Goal: Transaction & Acquisition: Purchase product/service

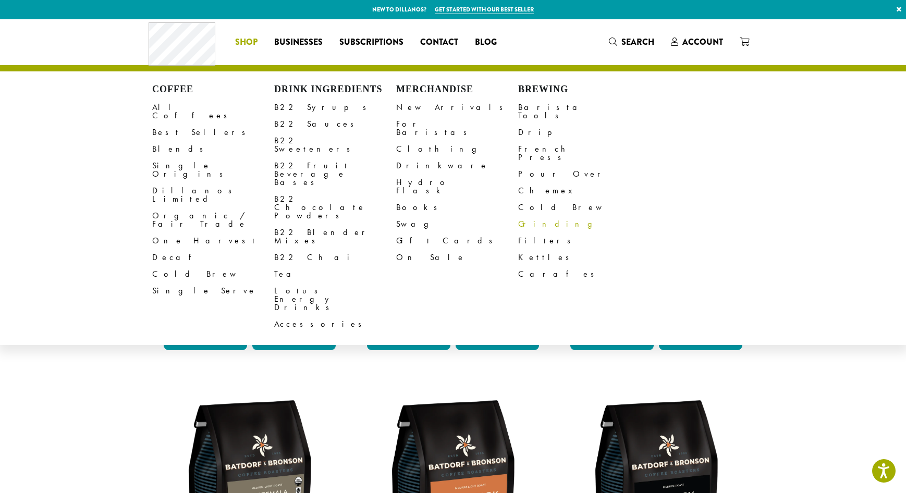
click at [531, 216] on link "Grinding" at bounding box center [579, 224] width 122 height 17
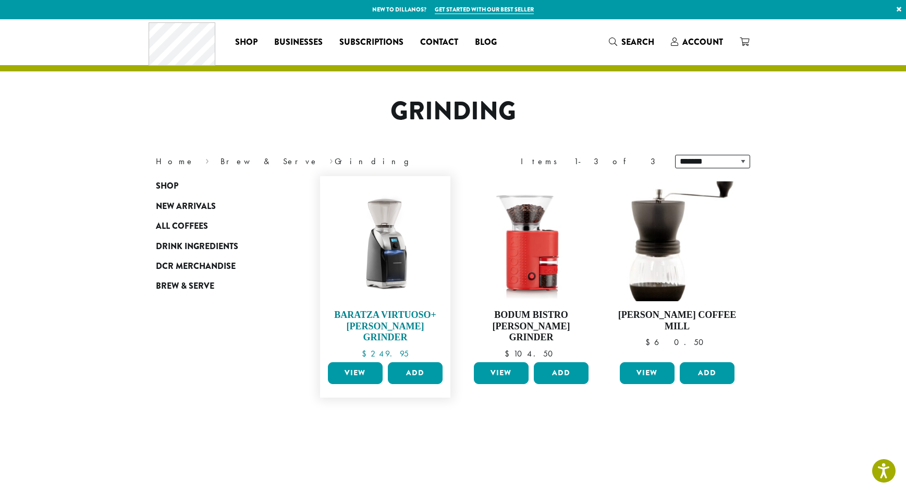
scroll to position [104, 0]
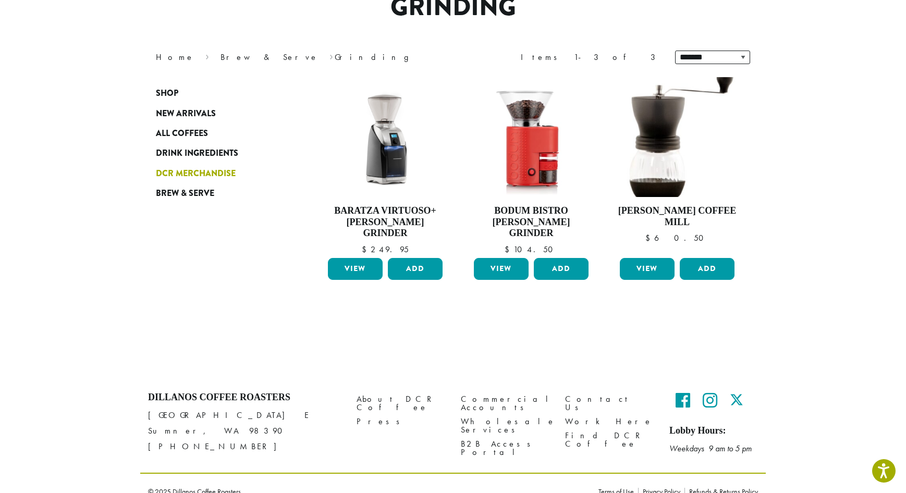
click at [193, 172] on span "DCR Merchandise" at bounding box center [196, 173] width 80 height 13
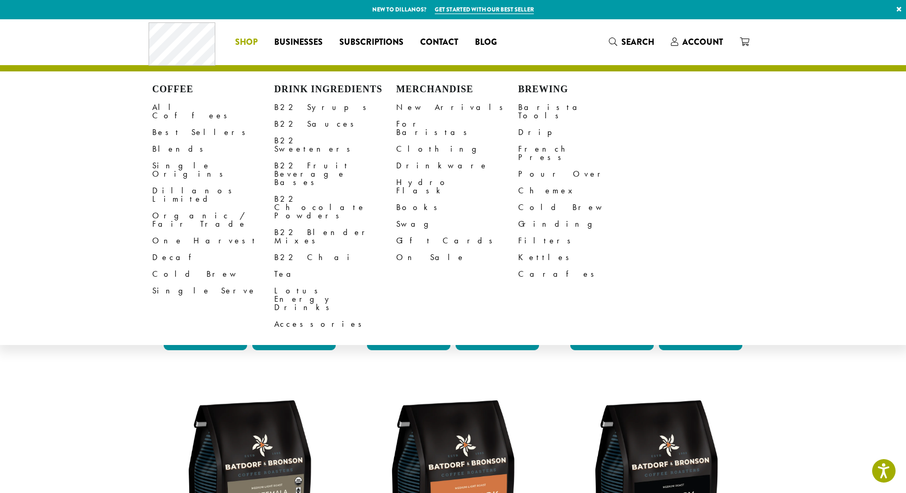
click at [252, 41] on span "Shop" at bounding box center [246, 42] width 22 height 13
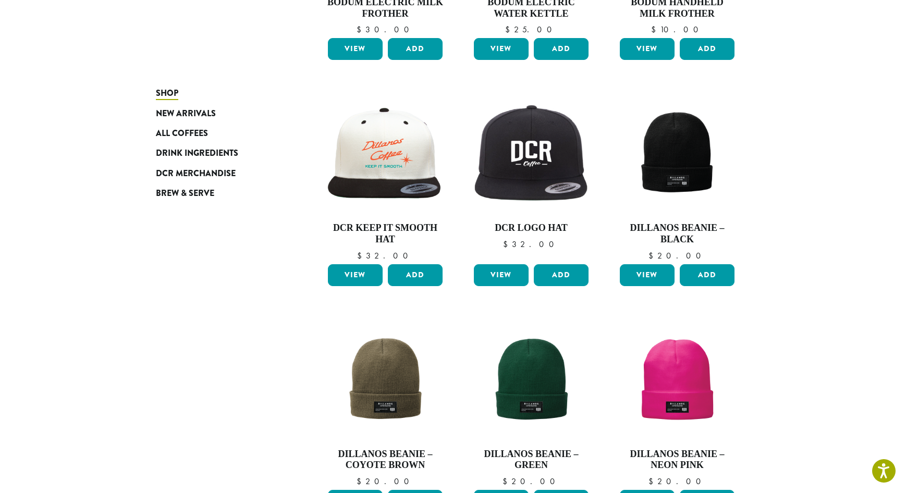
scroll to position [261, 0]
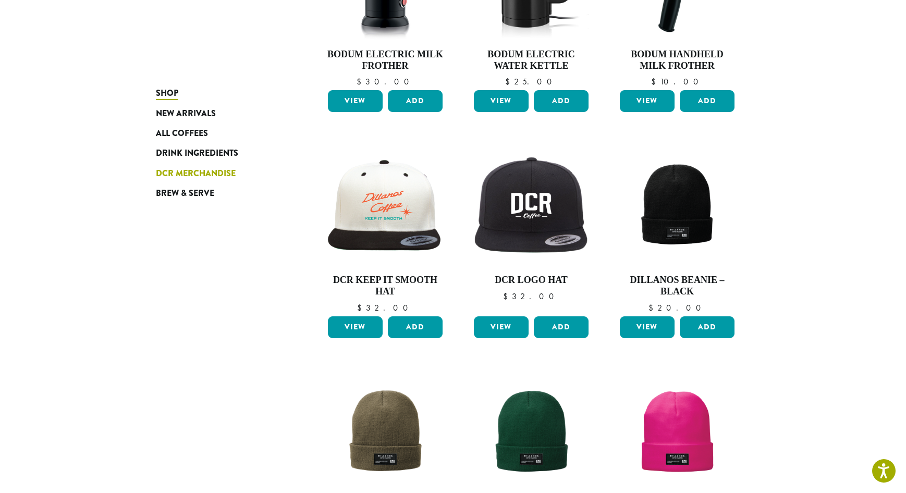
click at [178, 174] on span "DCR Merchandise" at bounding box center [196, 173] width 80 height 13
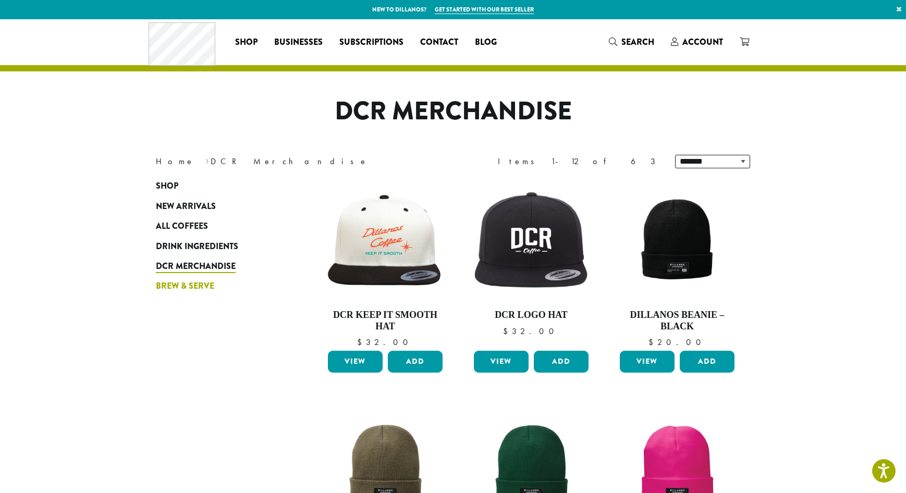
click at [202, 282] on span "Brew & Serve" at bounding box center [185, 286] width 58 height 13
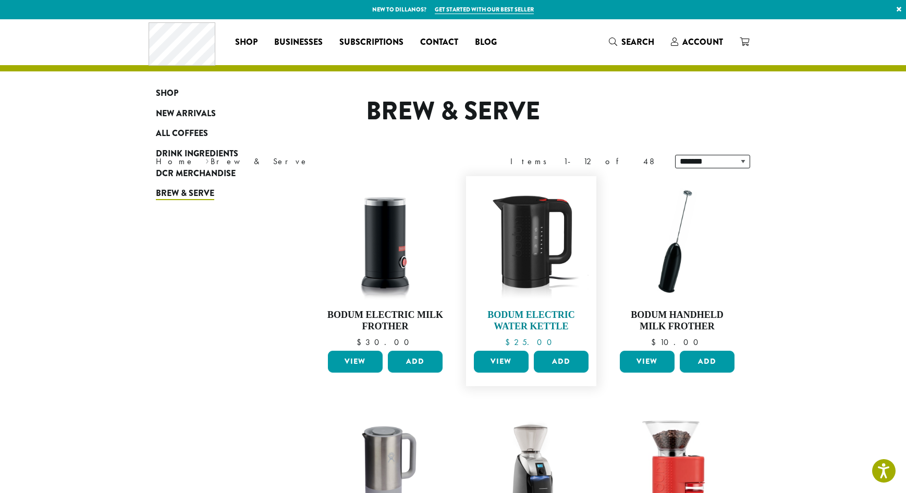
scroll to position [156, 0]
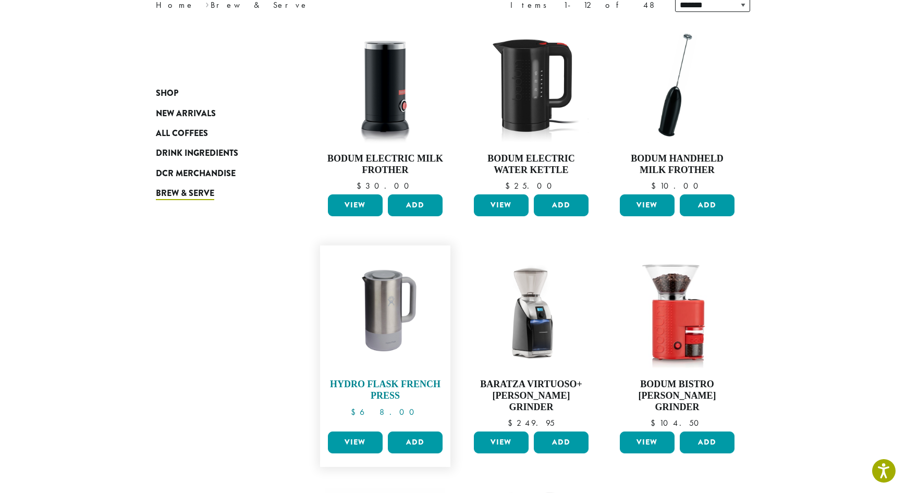
click at [401, 343] on img at bounding box center [385, 311] width 120 height 120
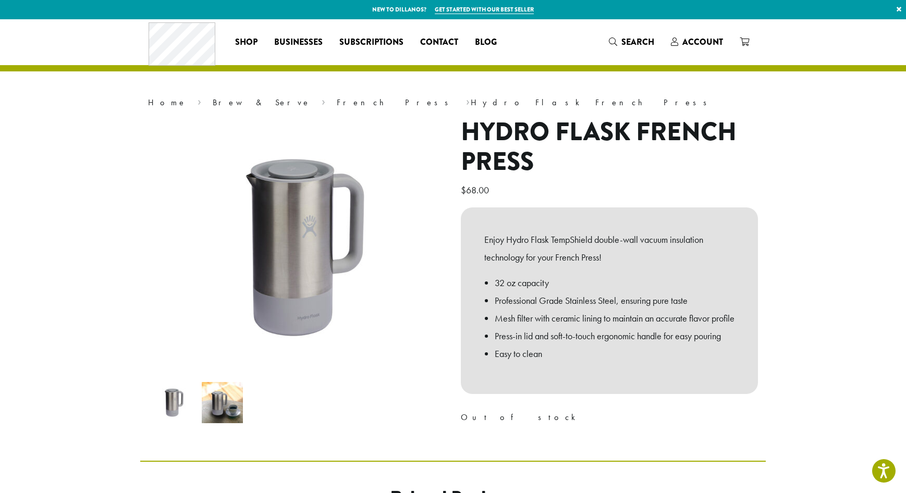
click at [225, 401] on img at bounding box center [222, 402] width 41 height 41
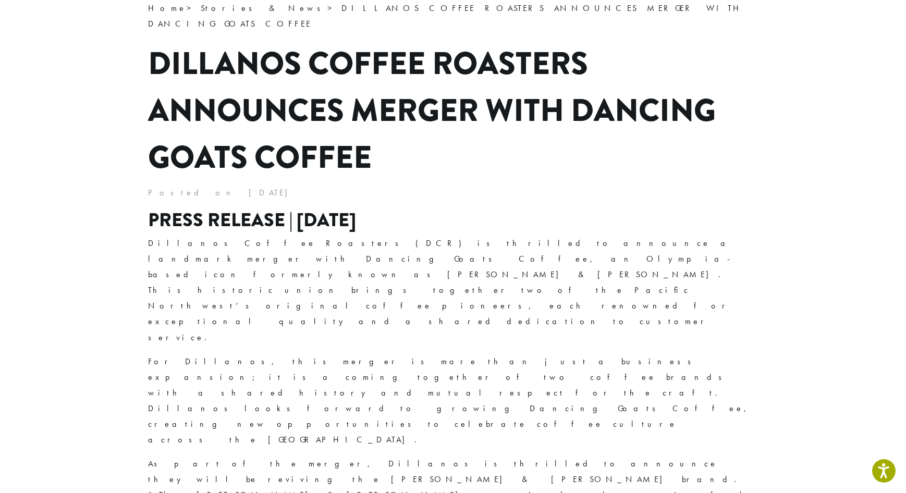
scroll to position [156, 0]
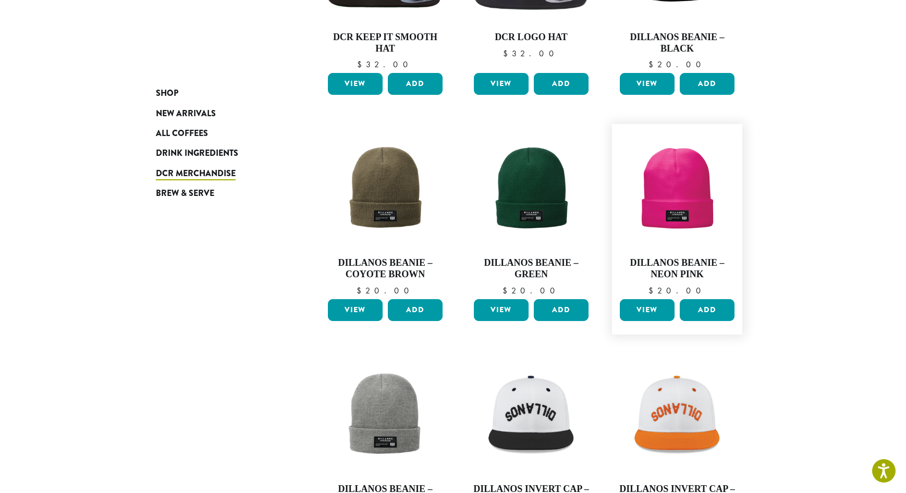
scroll to position [17, 0]
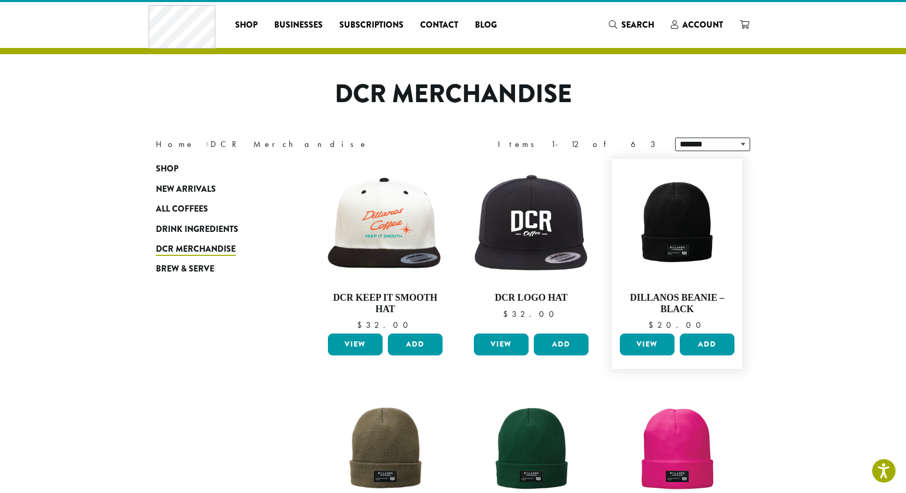
click at [666, 340] on link "View" at bounding box center [647, 345] width 55 height 22
click at [201, 268] on span "Brew & Serve" at bounding box center [185, 269] width 58 height 13
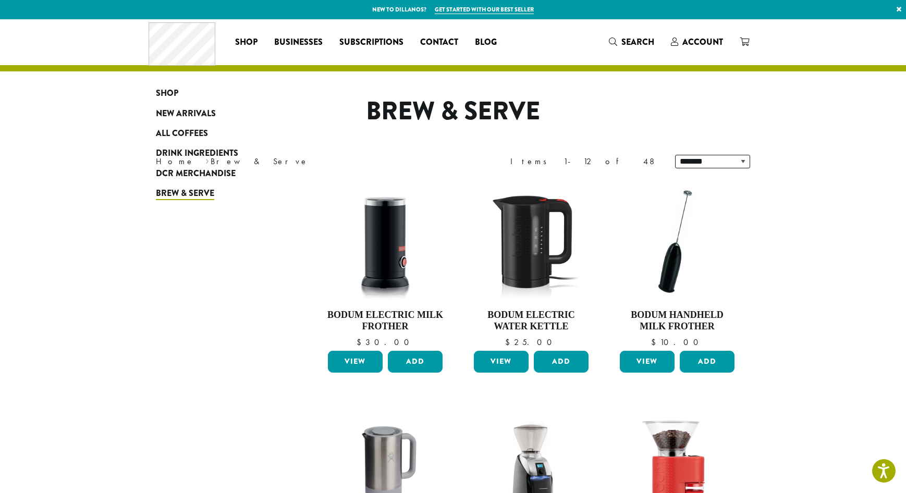
scroll to position [156, 0]
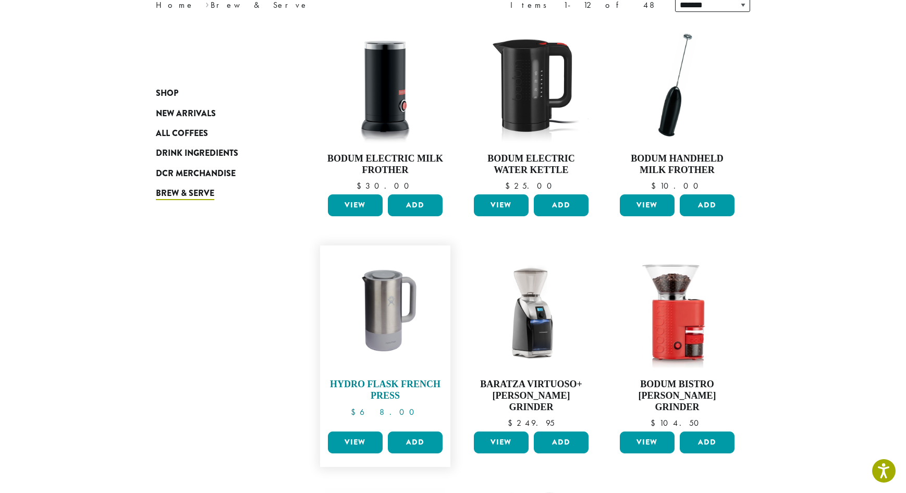
click at [385, 365] on img at bounding box center [385, 311] width 120 height 120
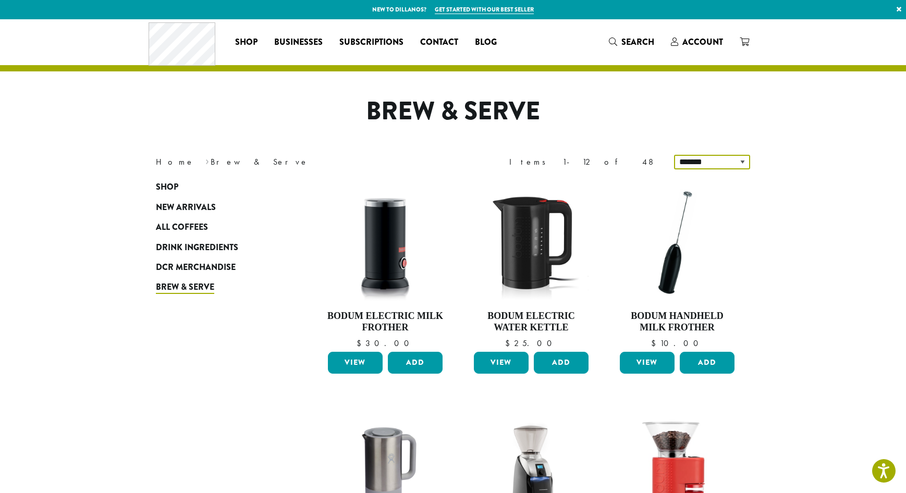
click at [721, 158] on select "**********" at bounding box center [712, 162] width 76 height 15
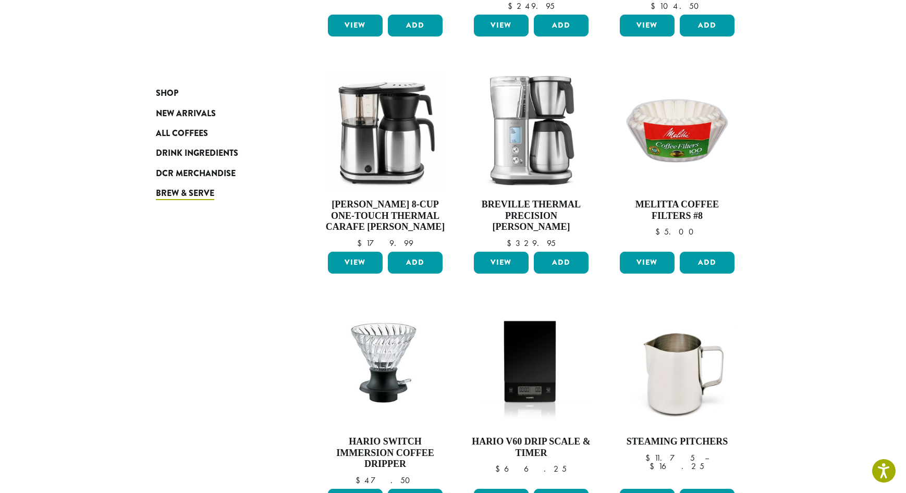
scroll to position [678, 0]
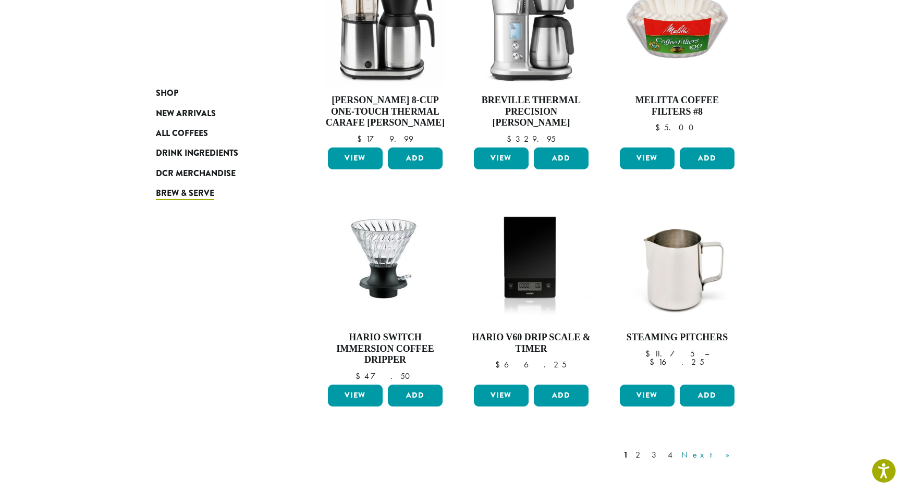
click at [730, 449] on link "Next »" at bounding box center [709, 455] width 60 height 13
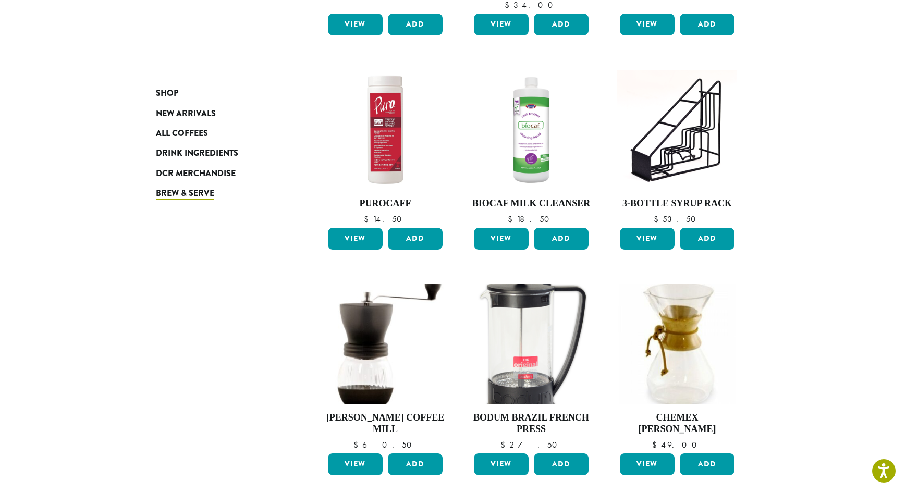
scroll to position [742, 0]
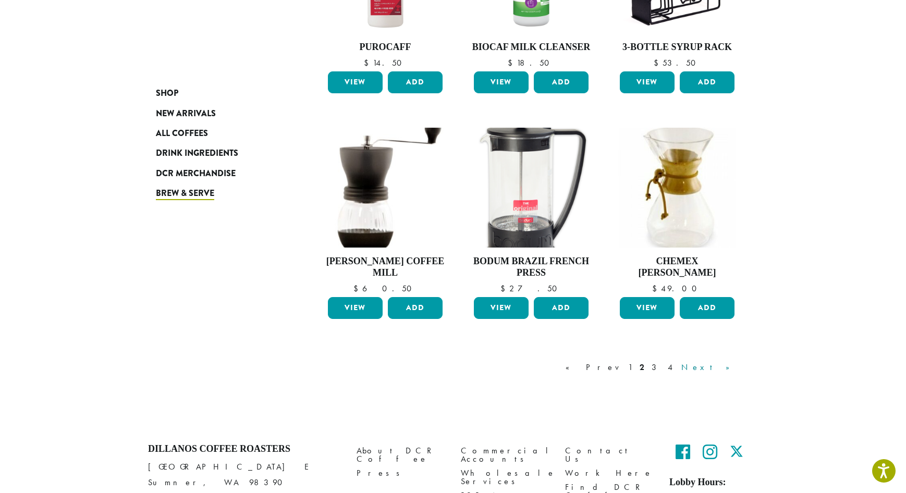
click at [721, 365] on link "Next »" at bounding box center [709, 367] width 60 height 13
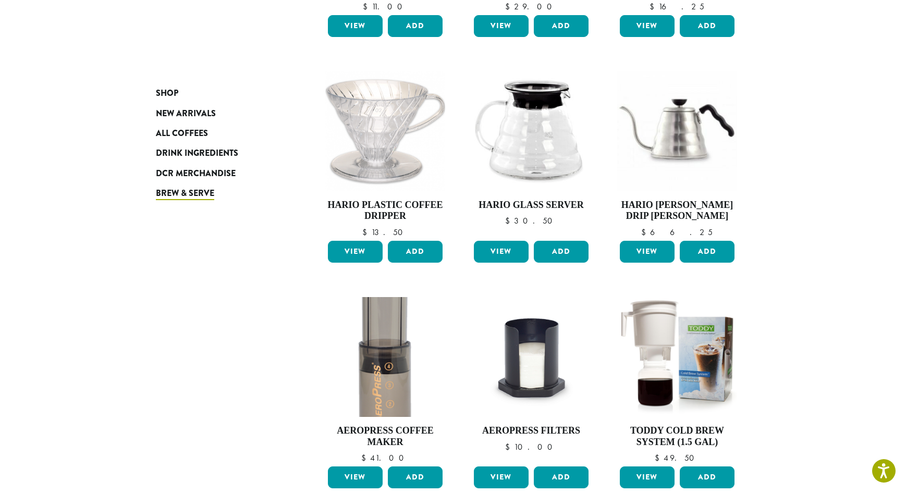
scroll to position [638, 0]
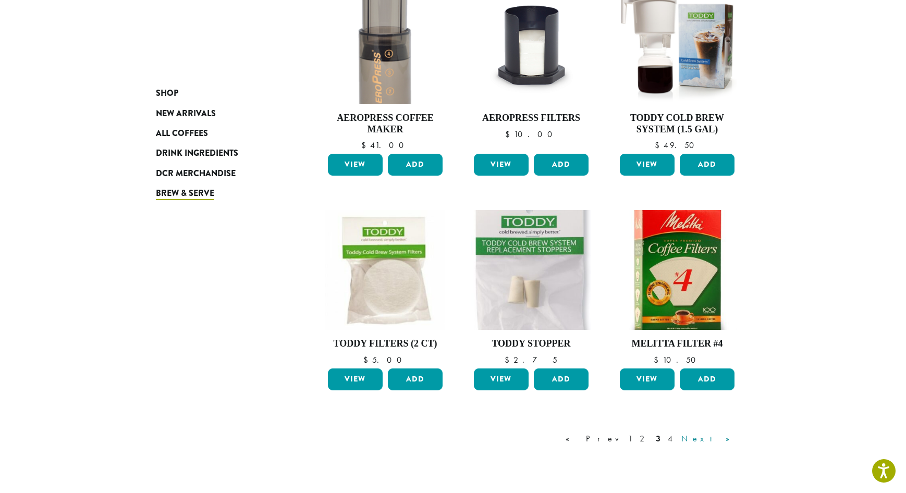
click at [720, 437] on link "Next »" at bounding box center [709, 439] width 60 height 13
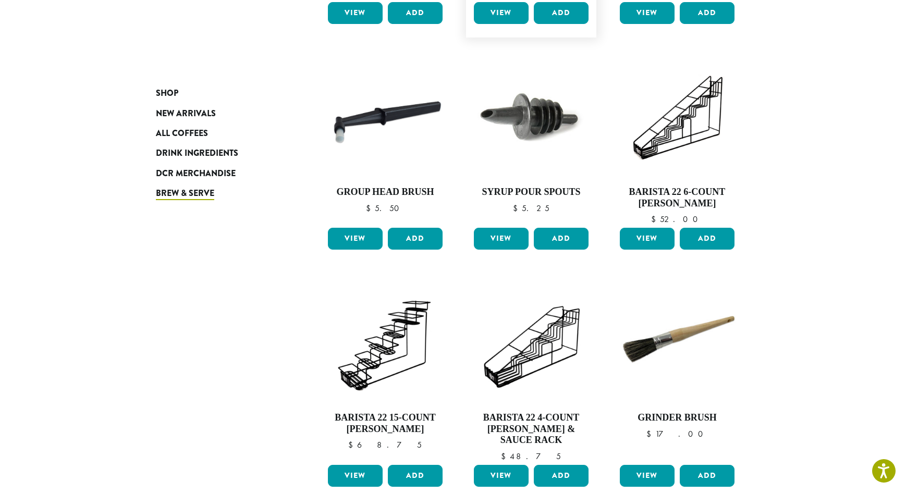
scroll to position [794, 0]
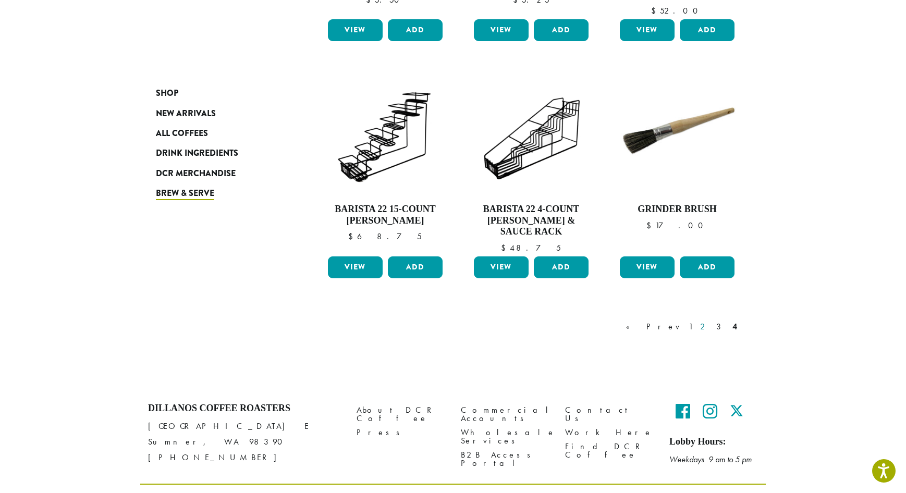
click at [708, 321] on link "2" at bounding box center [704, 327] width 13 height 13
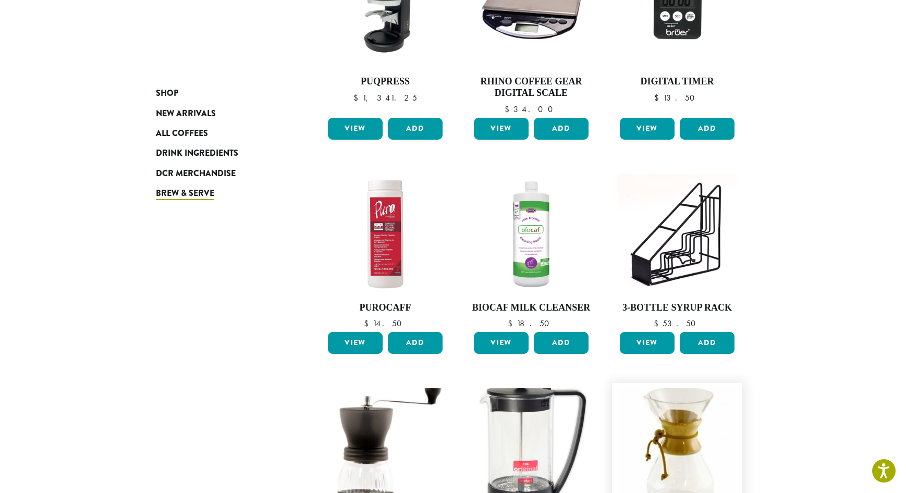
scroll to position [690, 0]
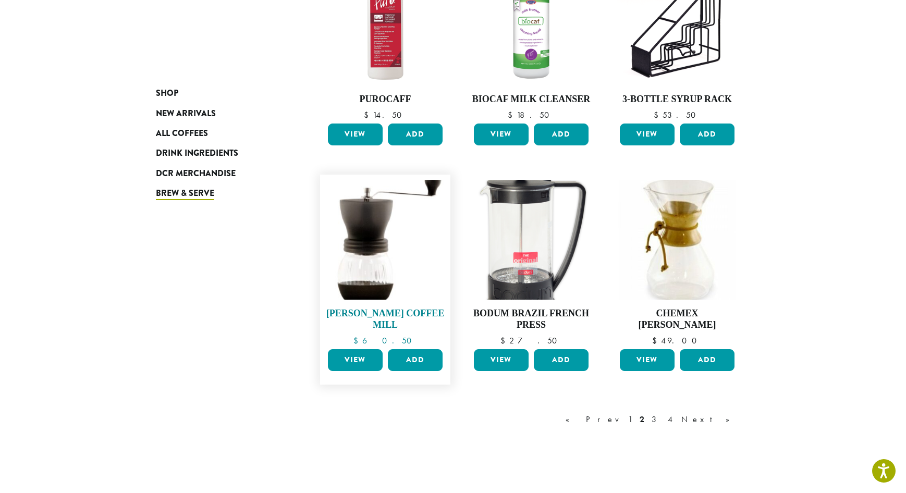
click at [371, 259] on img at bounding box center [385, 240] width 120 height 120
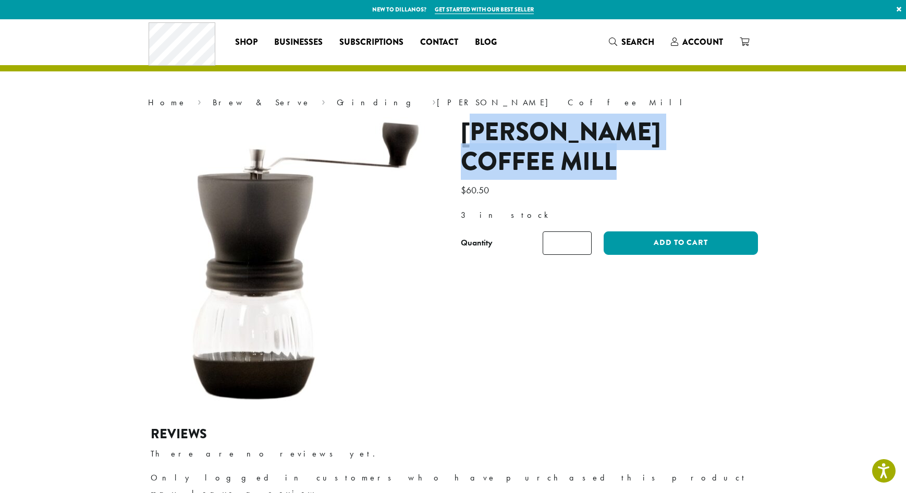
drag, startPoint x: 474, startPoint y: 118, endPoint x: 621, endPoint y: 164, distance: 154.2
click at [621, 164] on h1 "[PERSON_NAME] Coffee Mill" at bounding box center [609, 147] width 297 height 60
copy h1 "ario Skerton Coffee Mill"
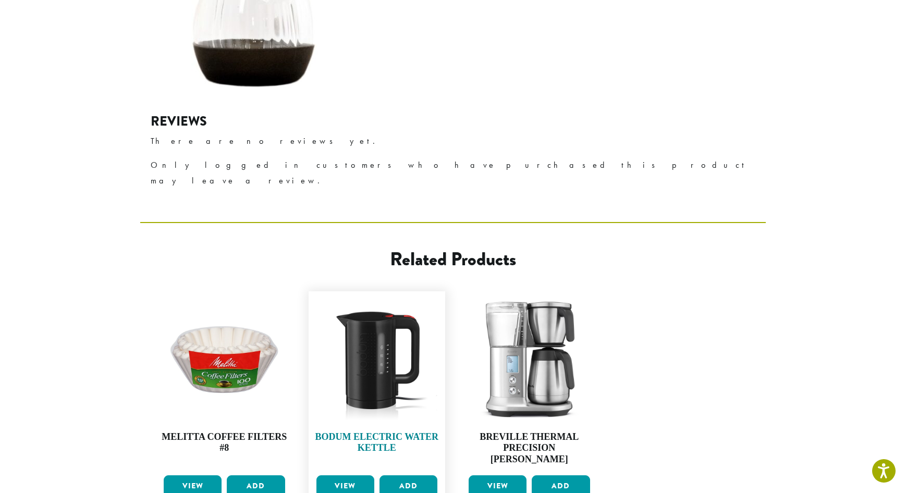
scroll to position [462, 0]
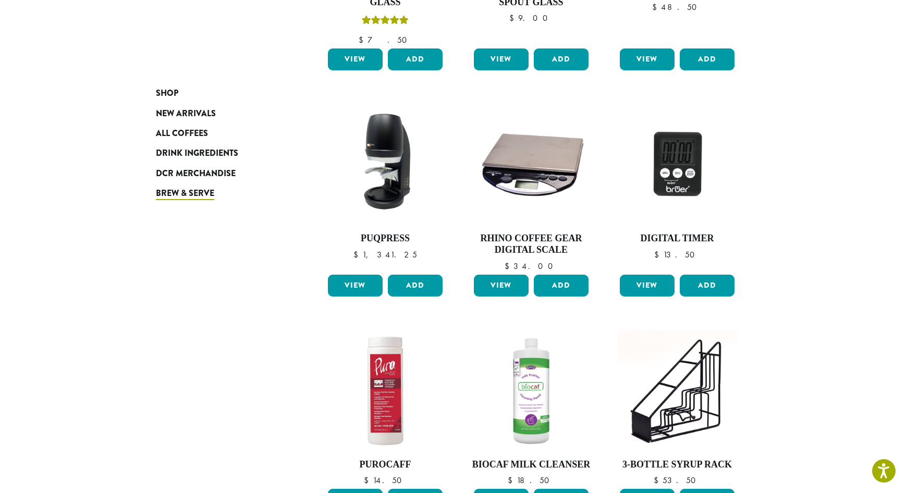
scroll to position [116, 0]
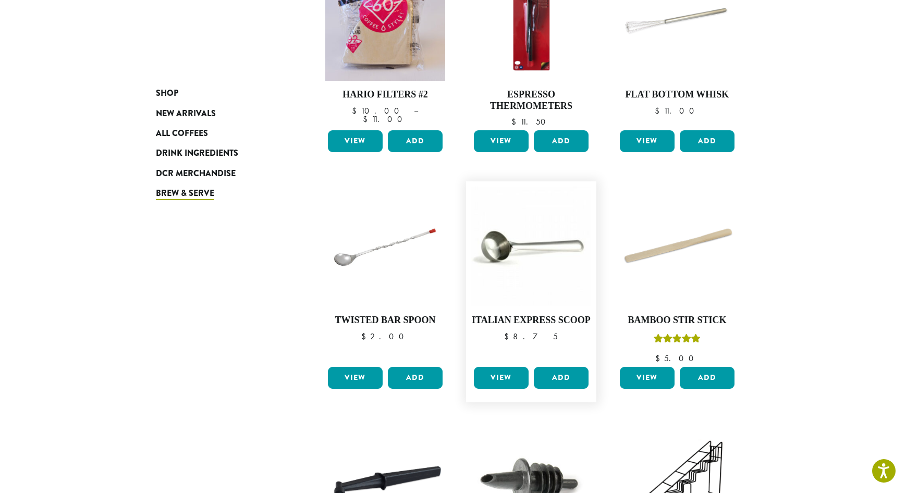
scroll to position [64, 0]
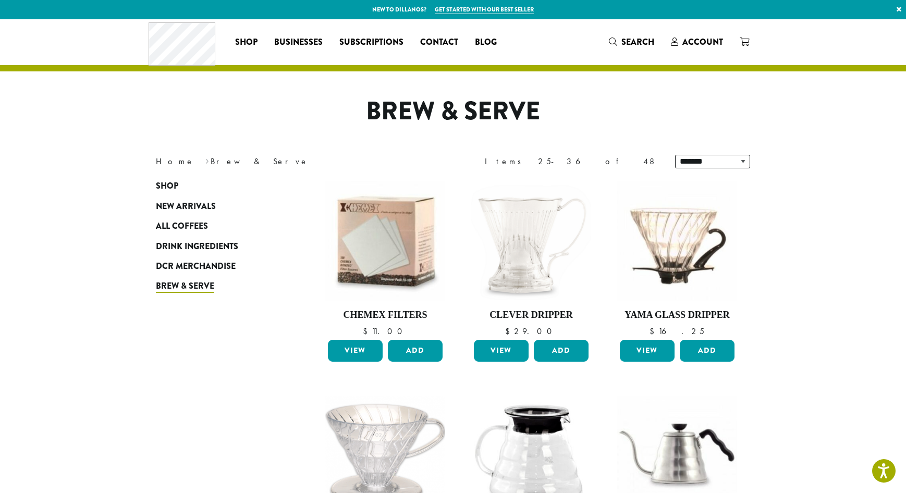
scroll to position [104, 0]
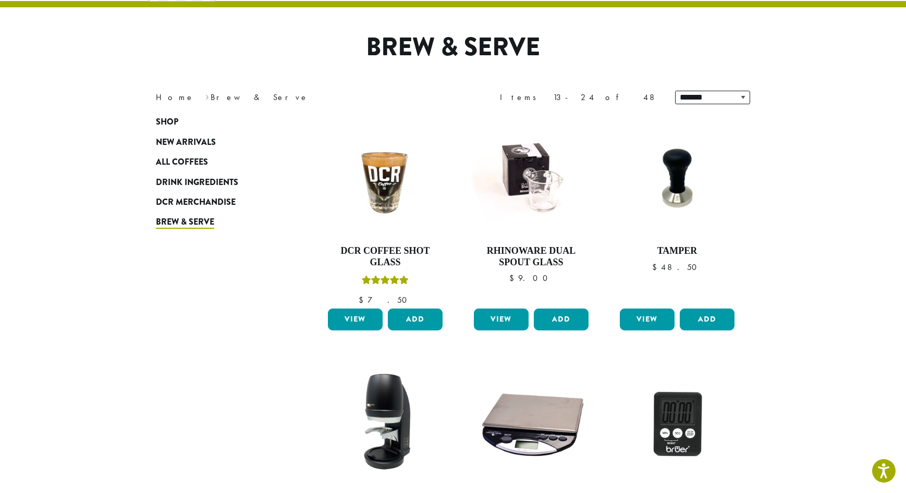
scroll to position [12, 0]
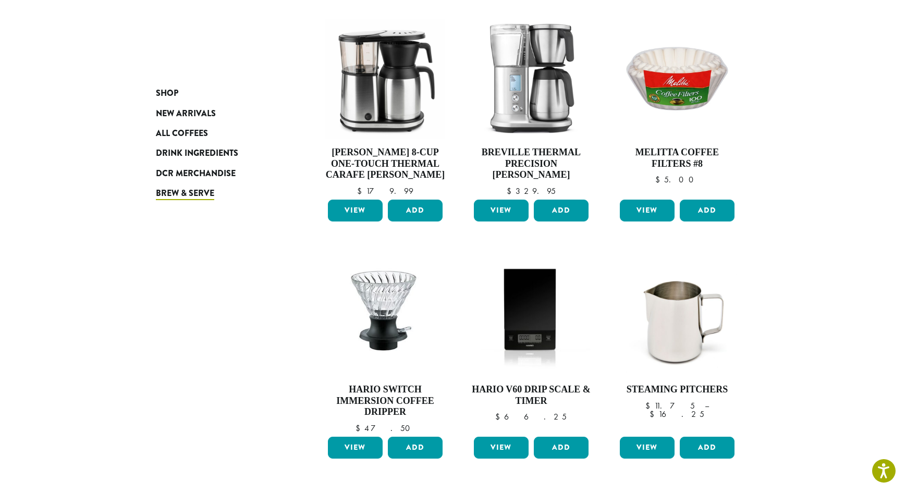
scroll to position [678, 0]
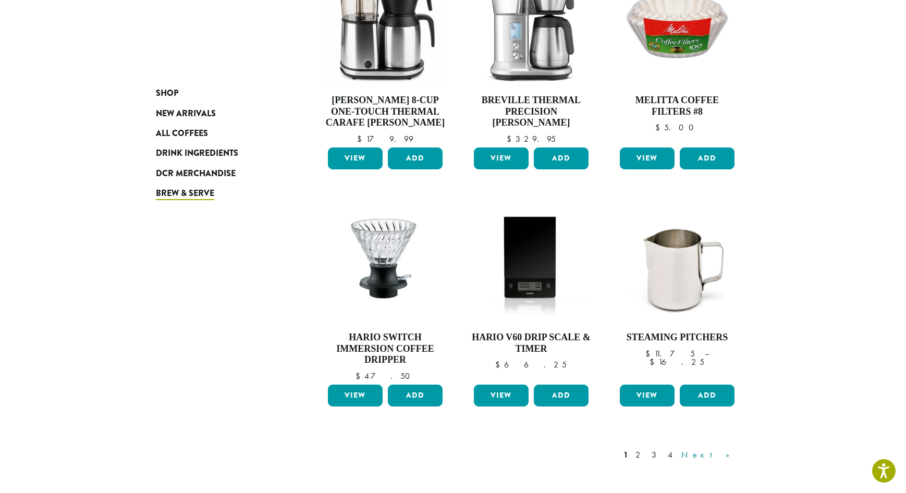
click at [731, 449] on link "Next »" at bounding box center [709, 455] width 60 height 13
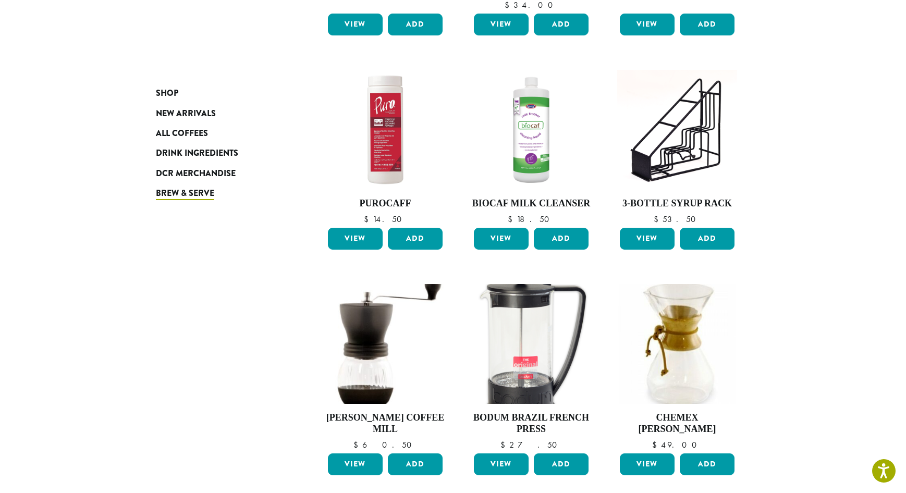
scroll to position [742, 0]
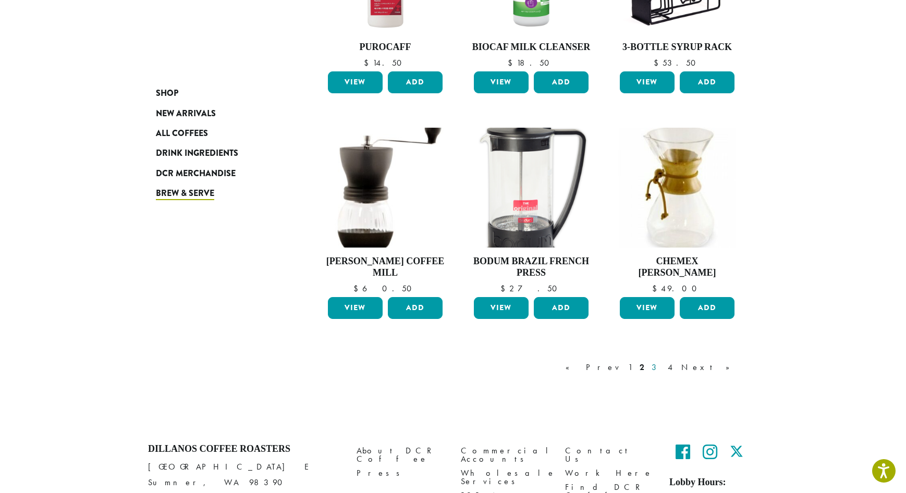
click at [663, 370] on link "3" at bounding box center [656, 367] width 13 height 13
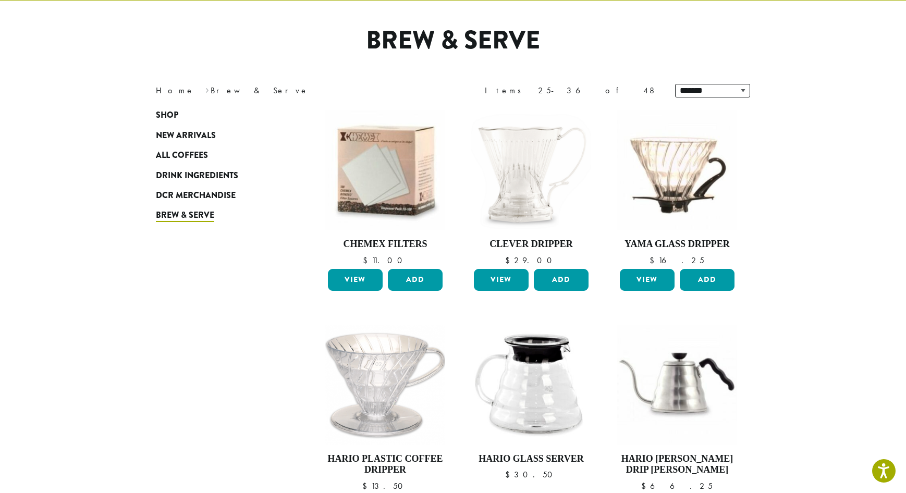
scroll to position [64, 0]
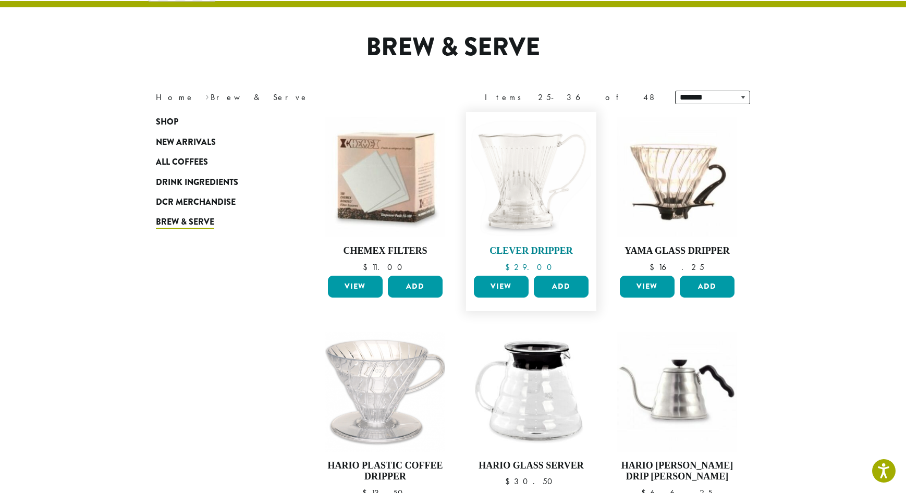
click at [541, 200] on img at bounding box center [531, 177] width 120 height 120
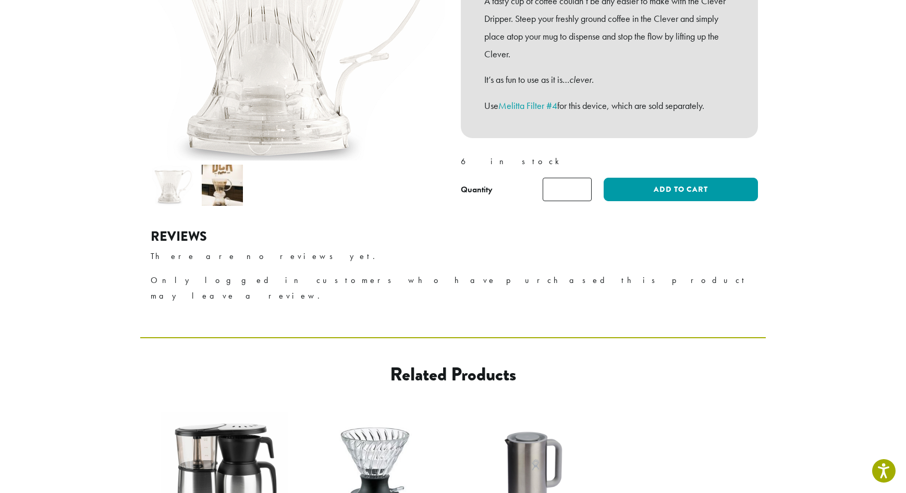
scroll to position [417, 0]
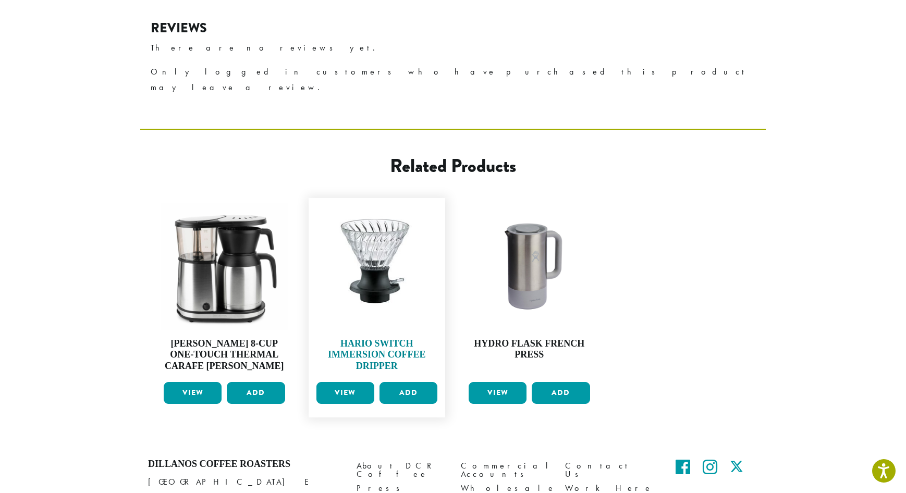
click at [388, 252] on img at bounding box center [377, 267] width 127 height 124
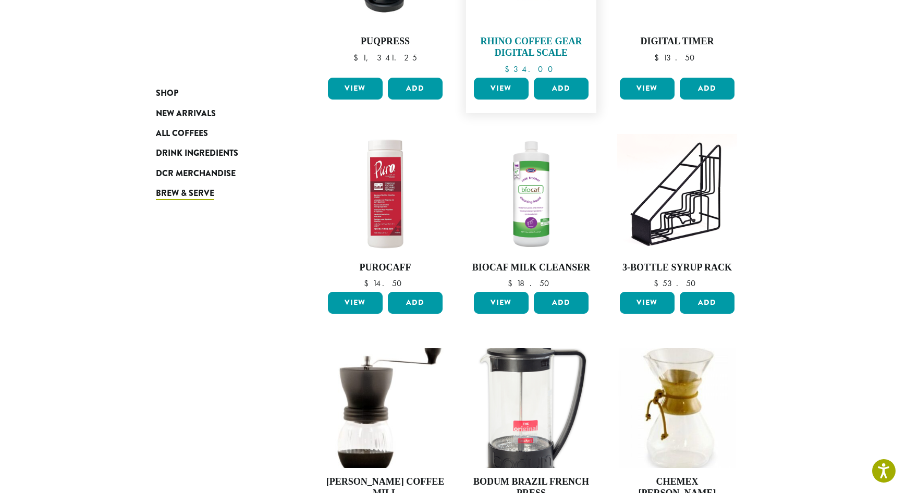
scroll to position [782, 0]
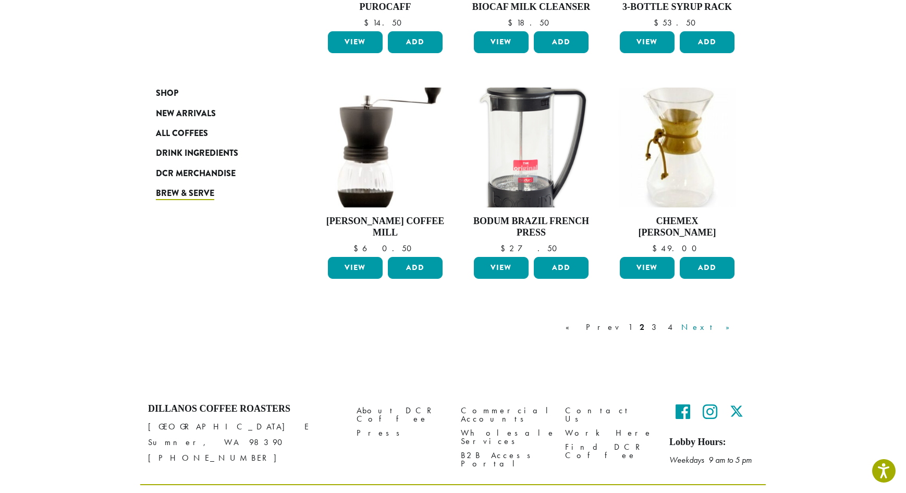
click at [723, 326] on link "Next »" at bounding box center [709, 327] width 60 height 13
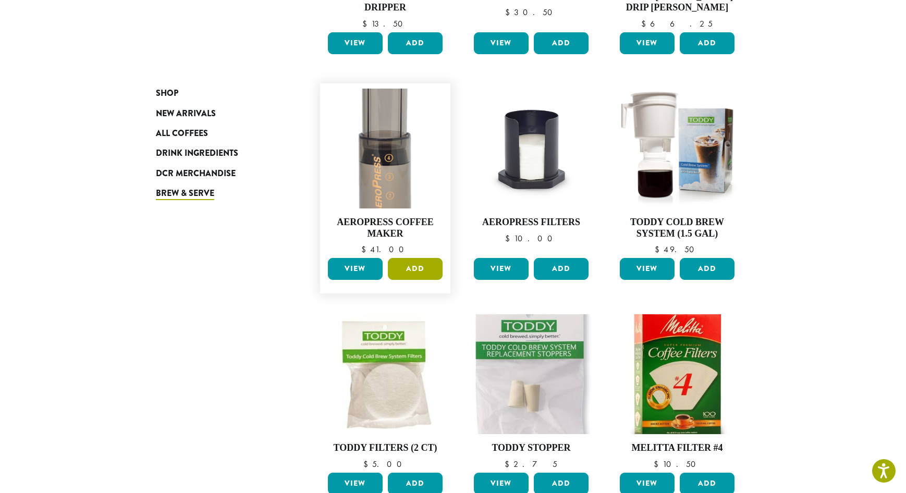
scroll to position [586, 0]
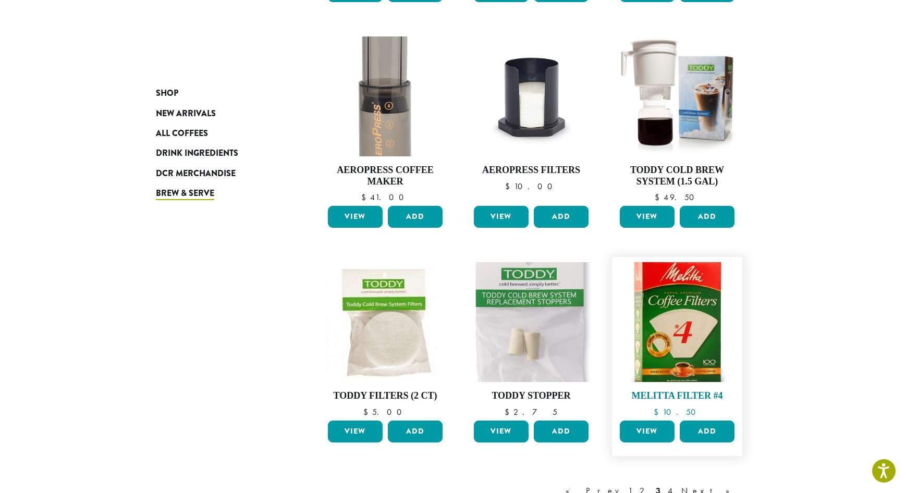
click at [670, 357] on img at bounding box center [677, 322] width 120 height 120
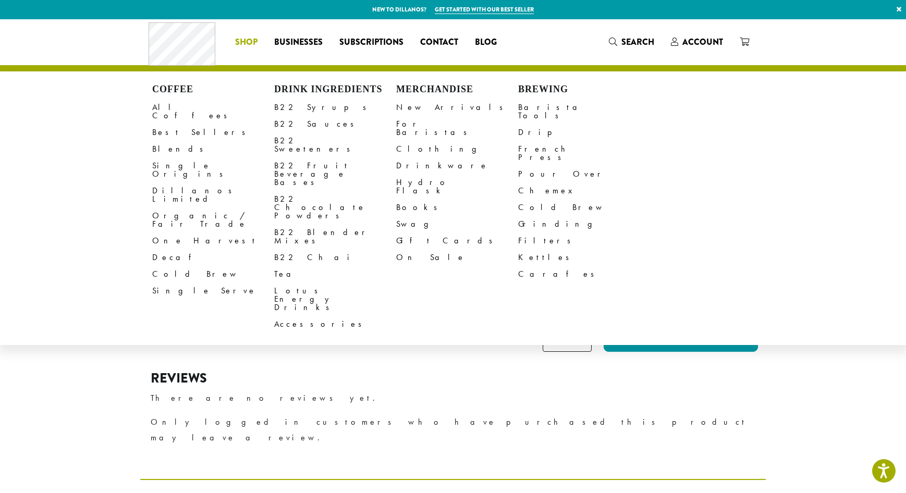
click at [251, 43] on span "Shop" at bounding box center [246, 42] width 22 height 13
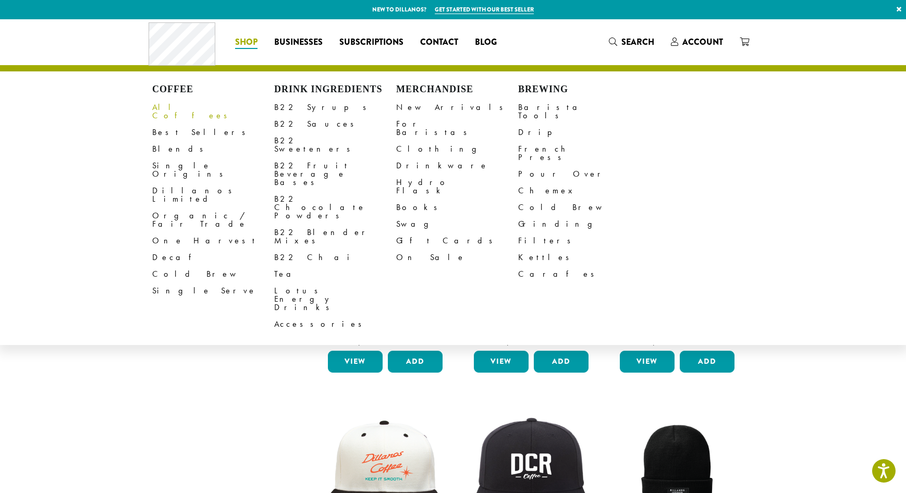
click at [175, 108] on link "All Coffees" at bounding box center [213, 111] width 122 height 25
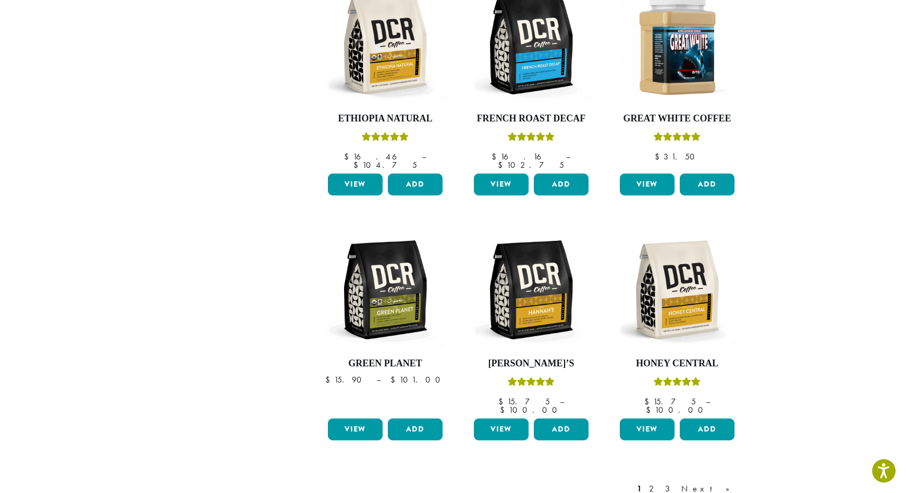
scroll to position [782, 0]
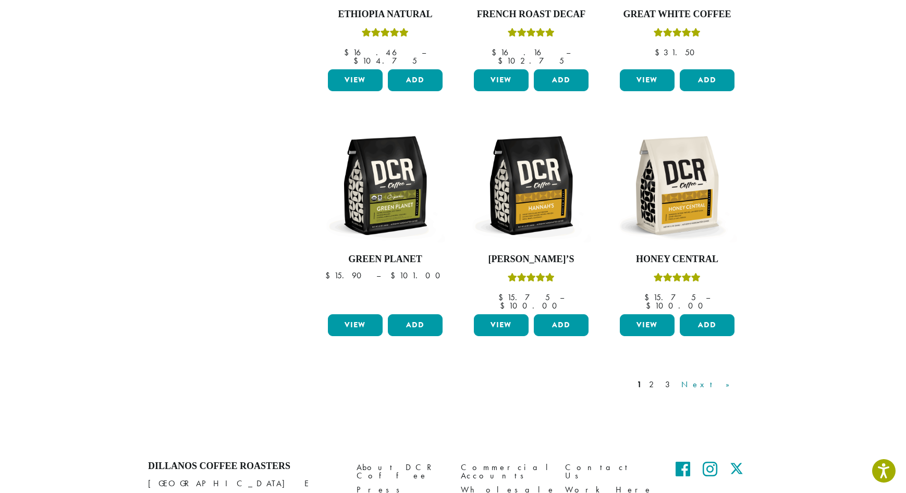
click at [721, 379] on link "Next »" at bounding box center [709, 385] width 60 height 13
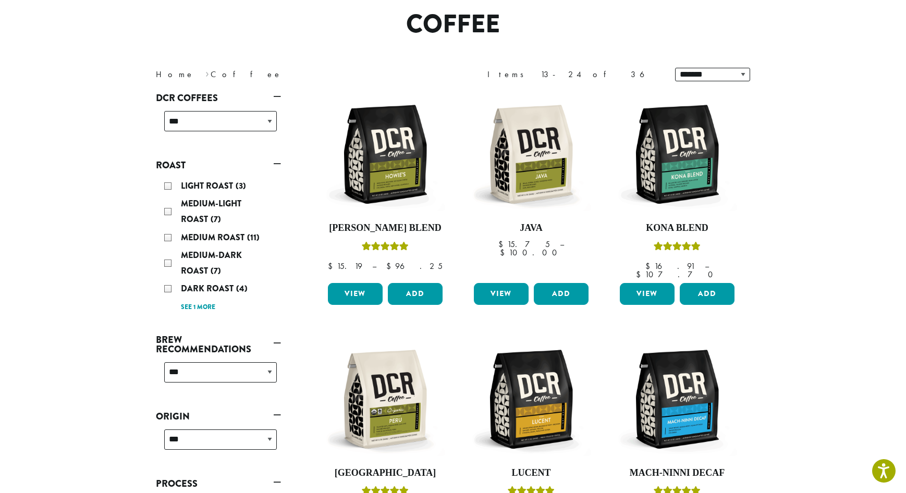
scroll to position [64, 0]
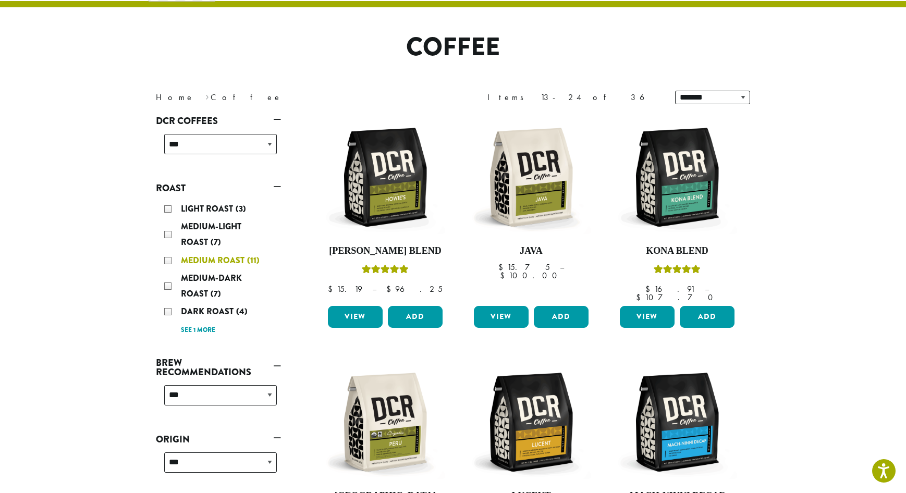
click at [223, 260] on span "Medium Roast" at bounding box center [214, 260] width 66 height 12
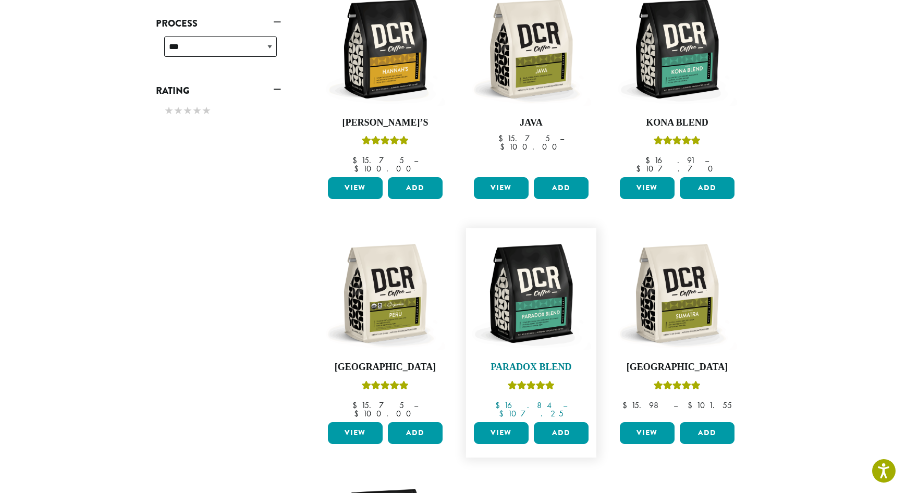
scroll to position [586, 0]
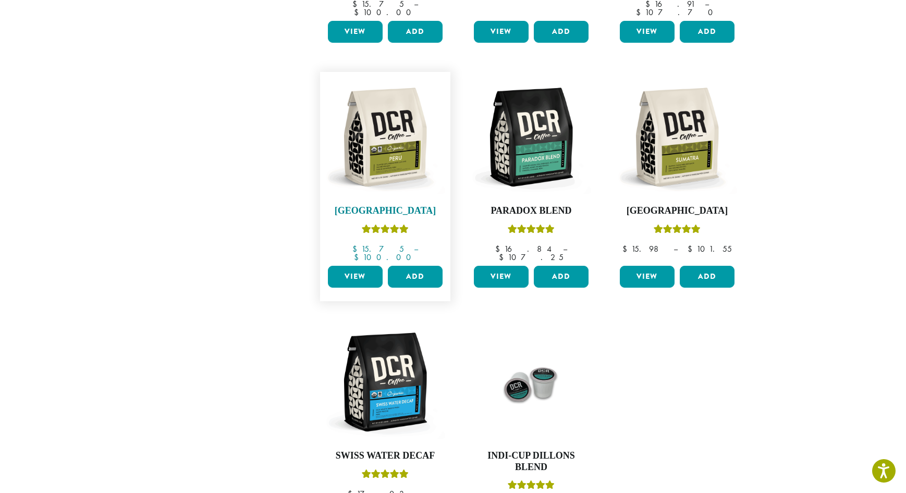
click at [399, 158] on img at bounding box center [385, 137] width 120 height 120
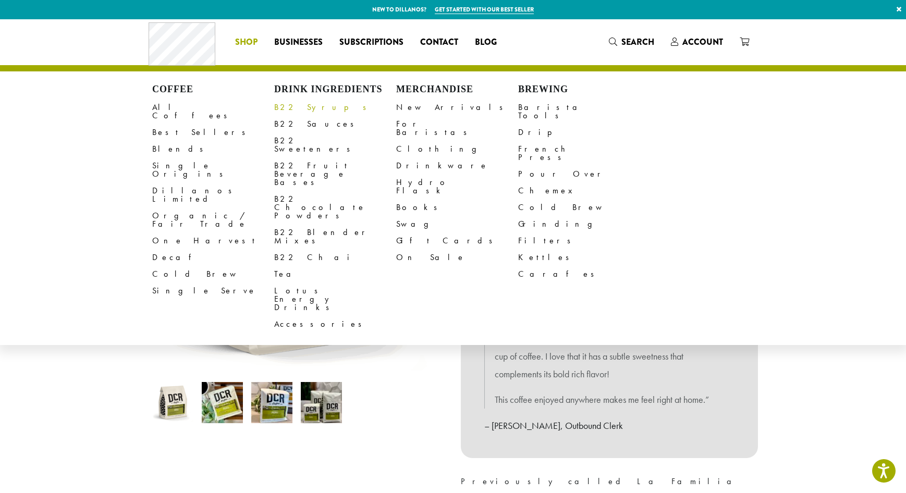
click at [293, 107] on link "B22 Syrups" at bounding box center [335, 107] width 122 height 17
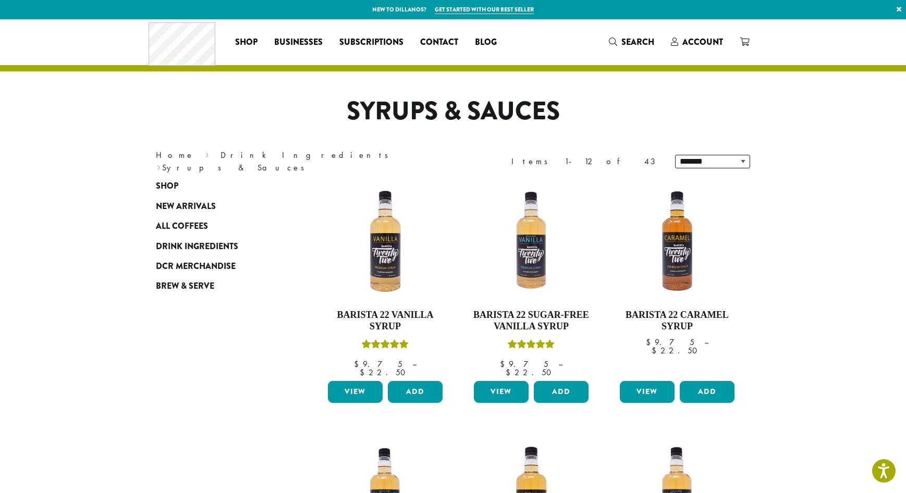
scroll to position [209, 0]
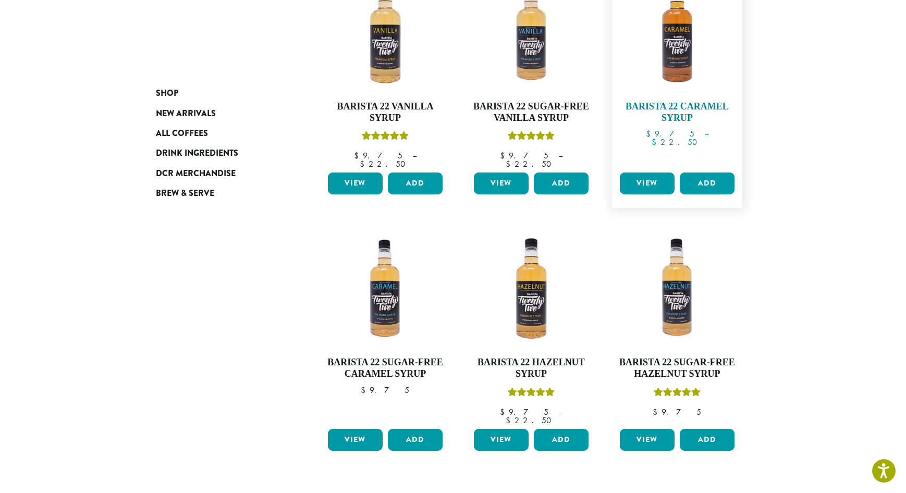
click at [689, 63] on img at bounding box center [677, 33] width 120 height 120
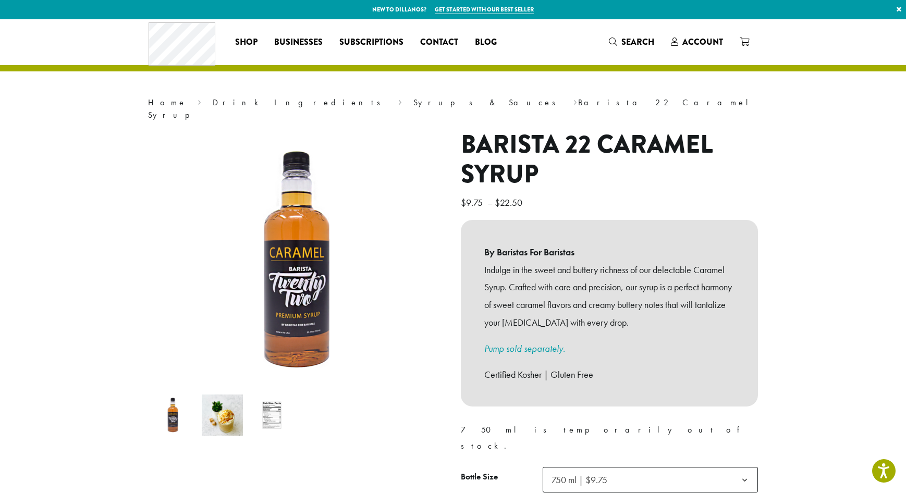
click at [103, 338] on section "**********" at bounding box center [453, 359] width 906 height 680
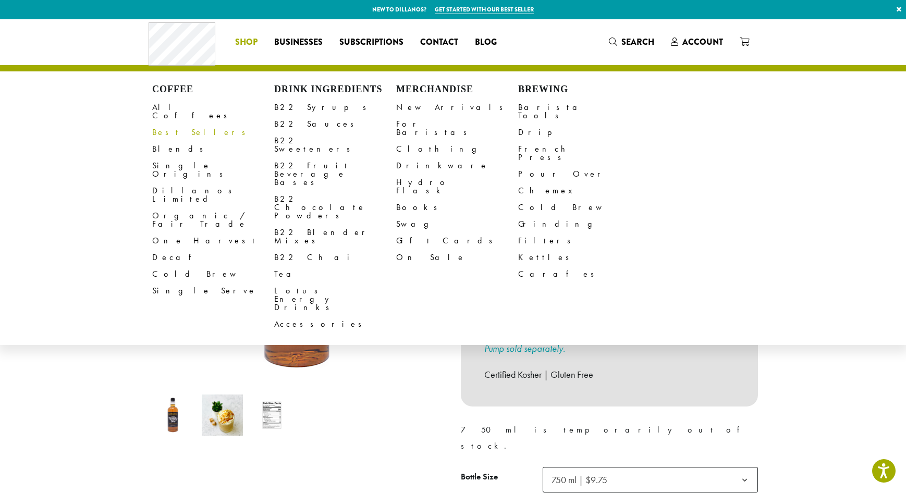
click at [180, 124] on link "Best Sellers" at bounding box center [213, 132] width 122 height 17
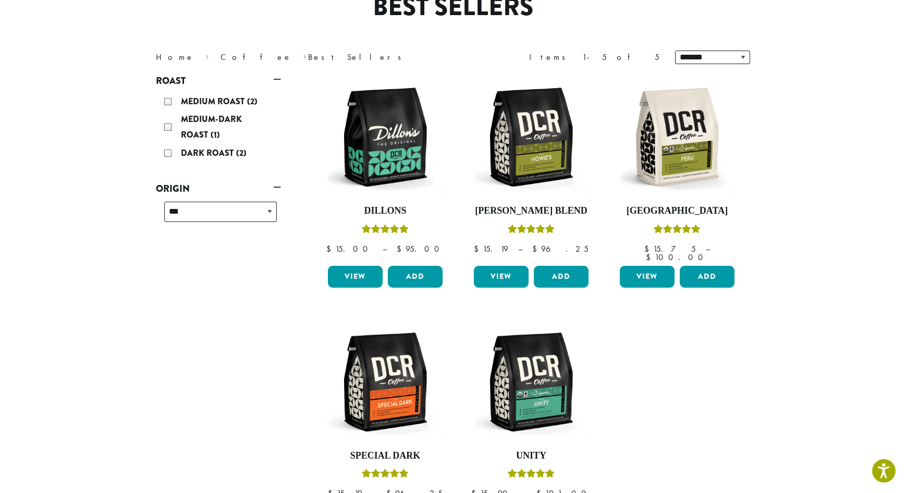
scroll to position [156, 0]
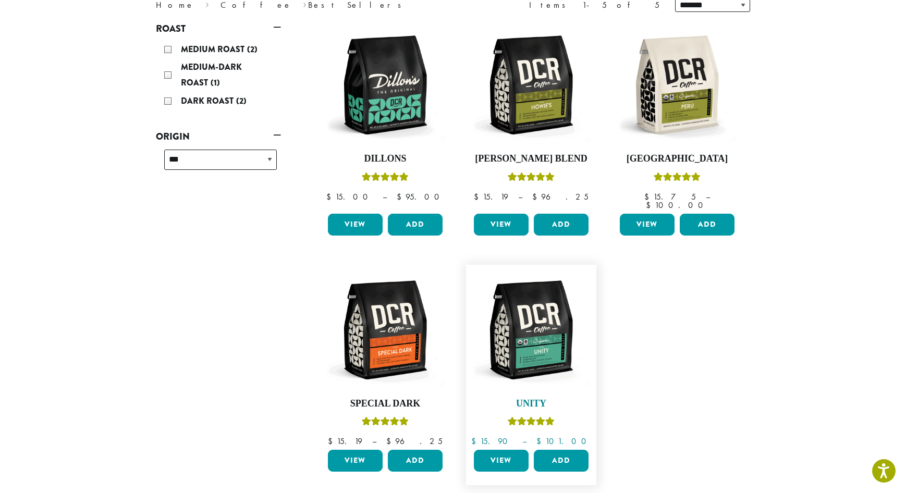
click at [543, 319] on img at bounding box center [531, 330] width 120 height 120
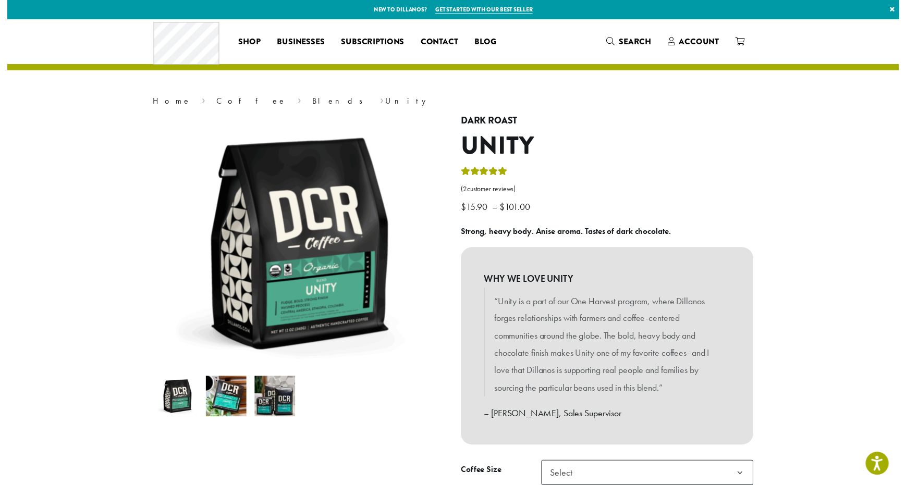
scroll to position [209, 0]
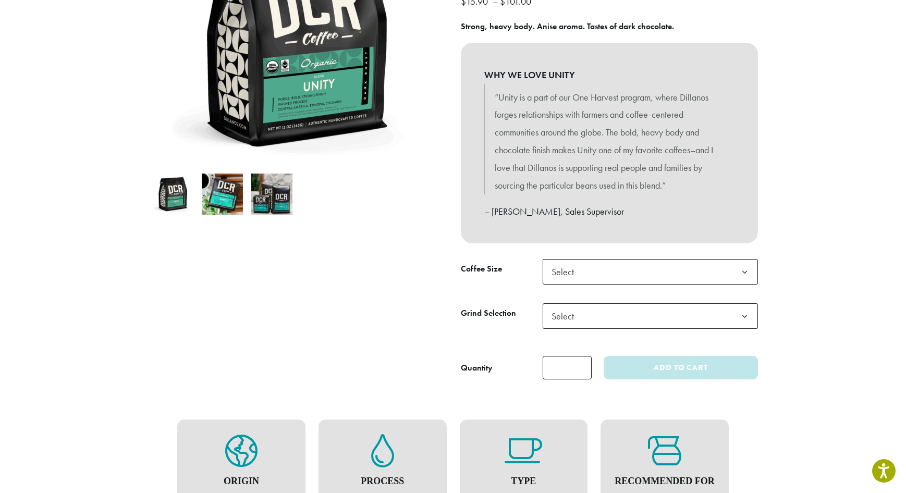
click at [728, 275] on span "Select" at bounding box center [650, 272] width 215 height 26
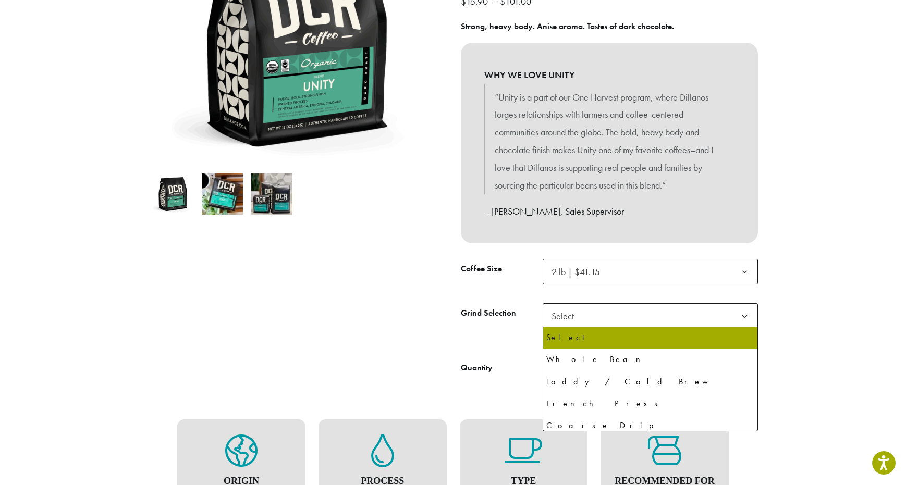
click at [596, 318] on span "Select" at bounding box center [650, 316] width 215 height 26
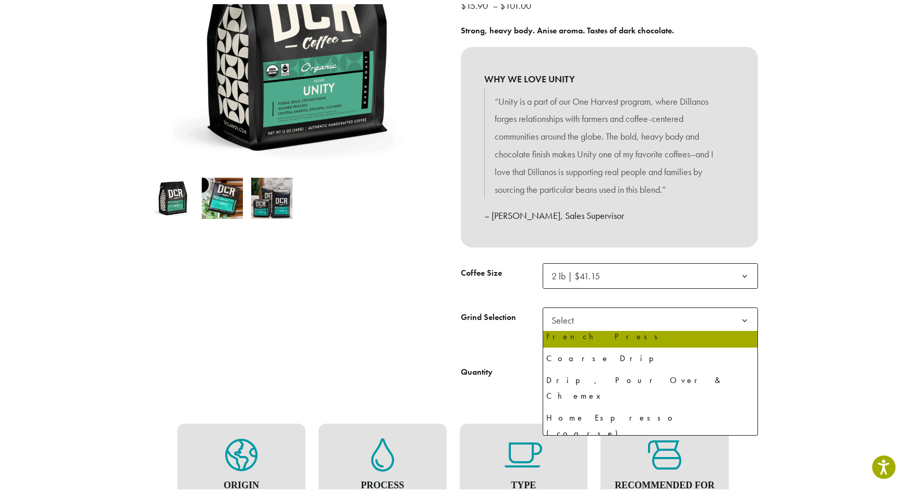
scroll to position [0, 0]
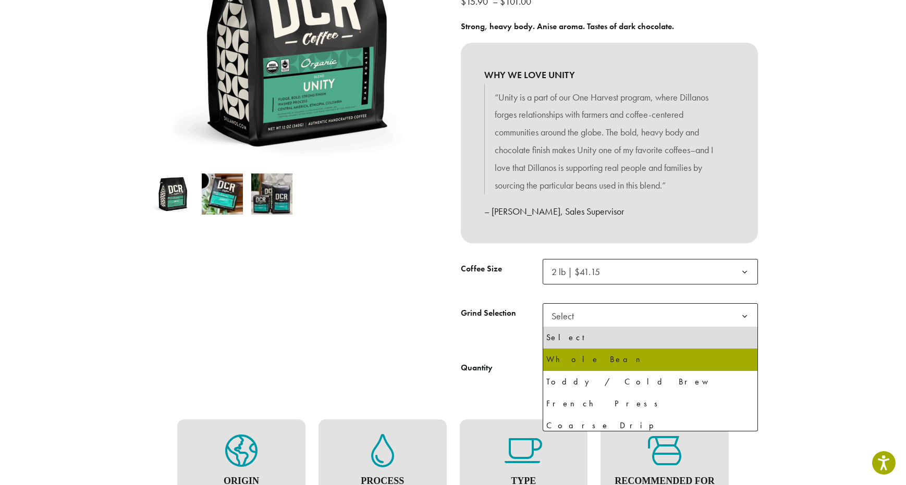
select select "**********"
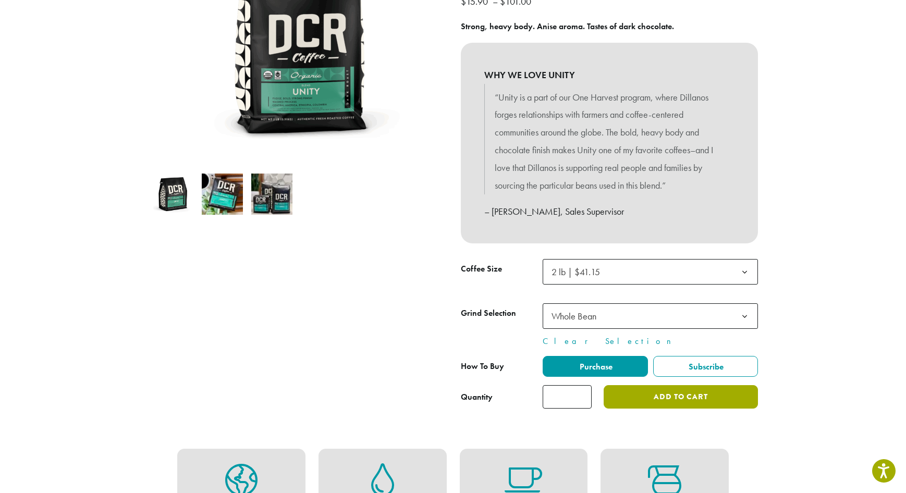
click at [689, 403] on button "Add to cart" at bounding box center [681, 396] width 154 height 23
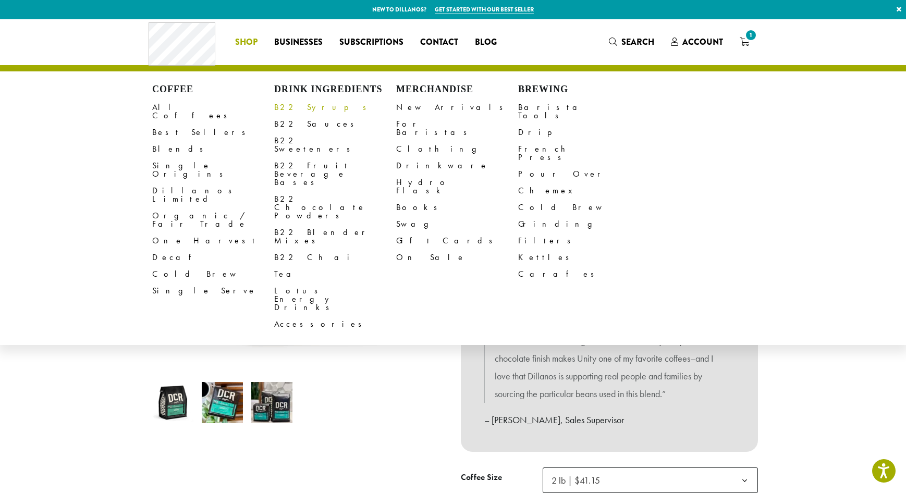
click at [301, 107] on link "B22 Syrups" at bounding box center [335, 107] width 122 height 17
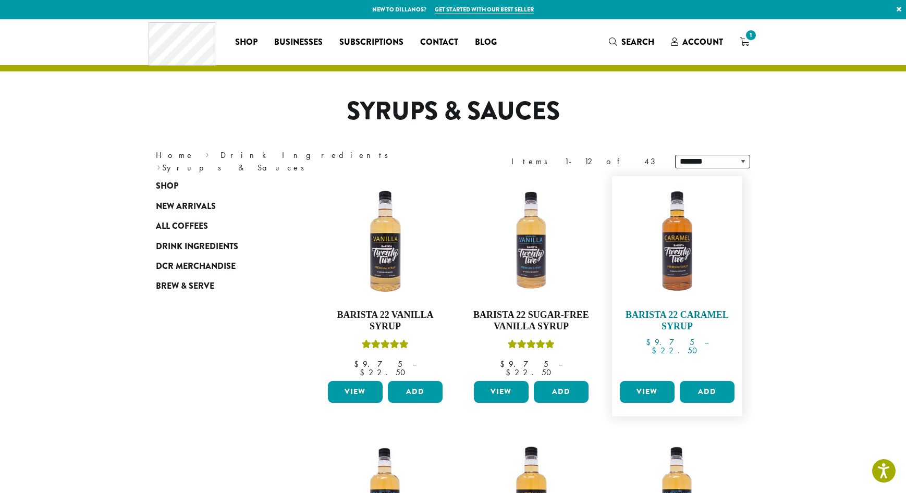
click at [680, 312] on h4 "Barista 22 Caramel Syrup" at bounding box center [677, 321] width 120 height 22
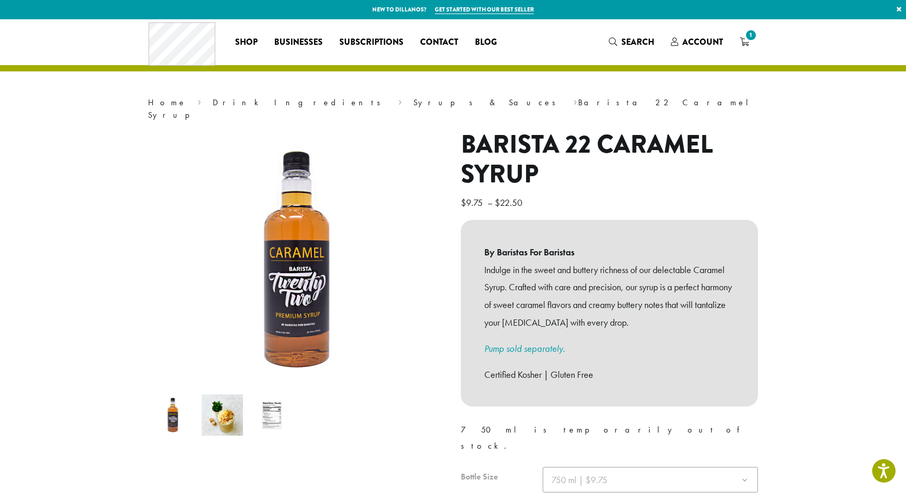
scroll to position [104, 0]
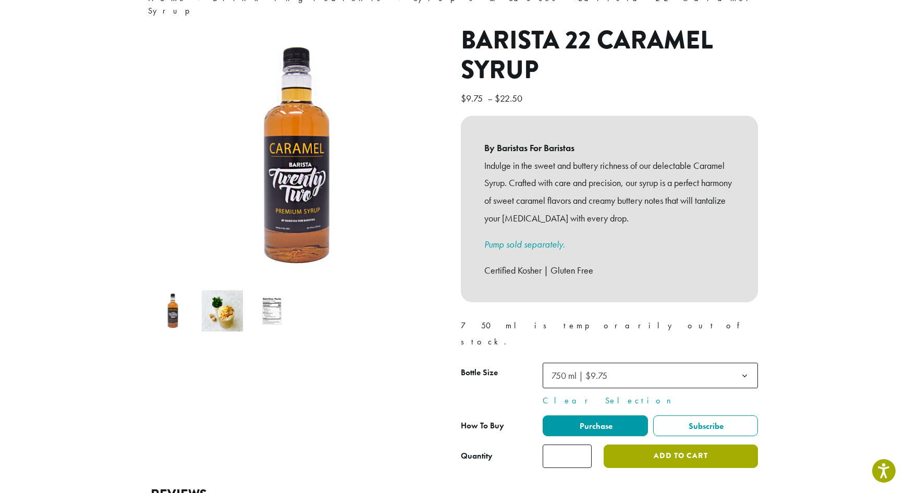
click at [684, 445] on button "Add to cart" at bounding box center [681, 456] width 154 height 23
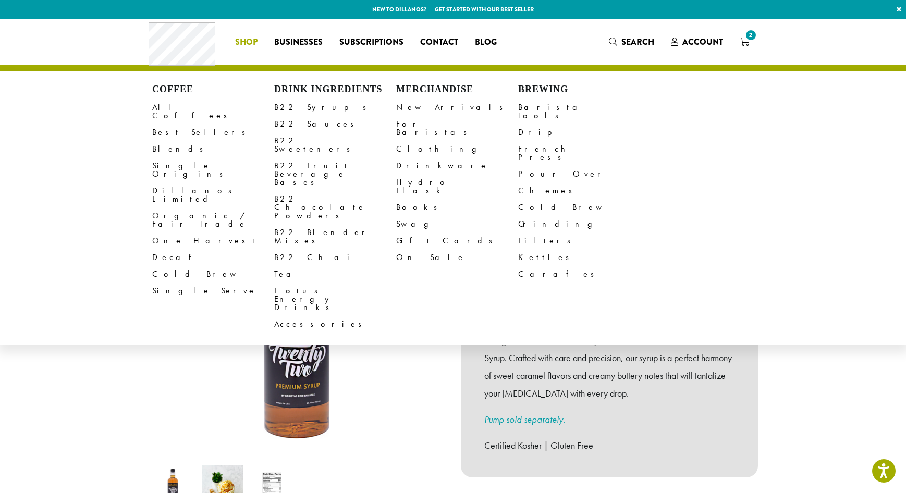
click at [259, 41] on li "Coffee All Coffees Best Sellers Blends Single Origins Dillanos Limited Organic …" at bounding box center [246, 42] width 39 height 17
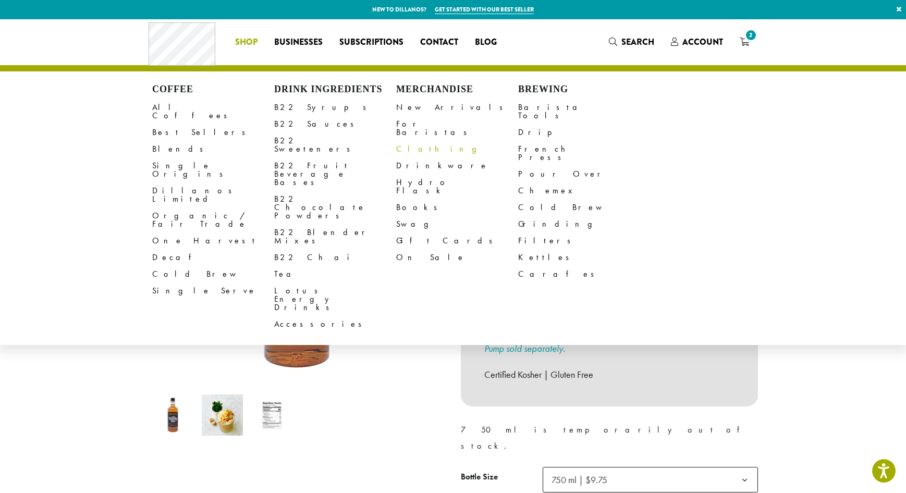
click at [410, 141] on link "Clothing" at bounding box center [457, 149] width 122 height 17
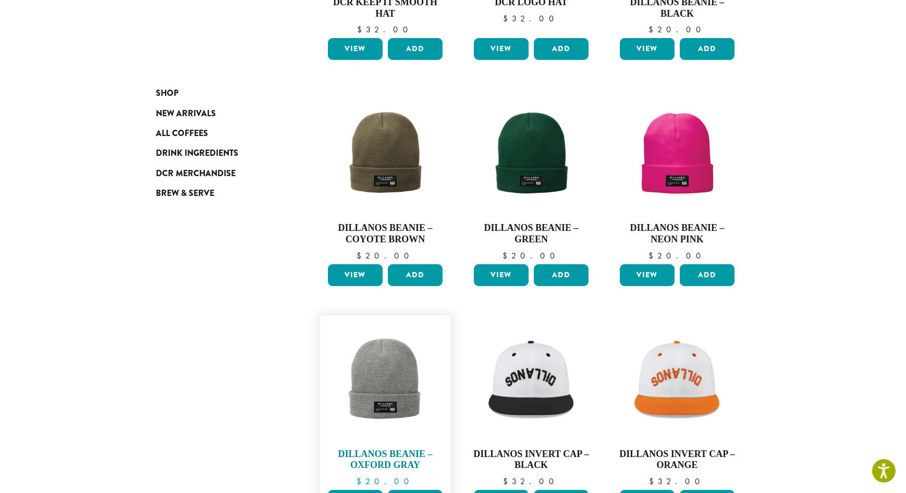
scroll to position [417, 0]
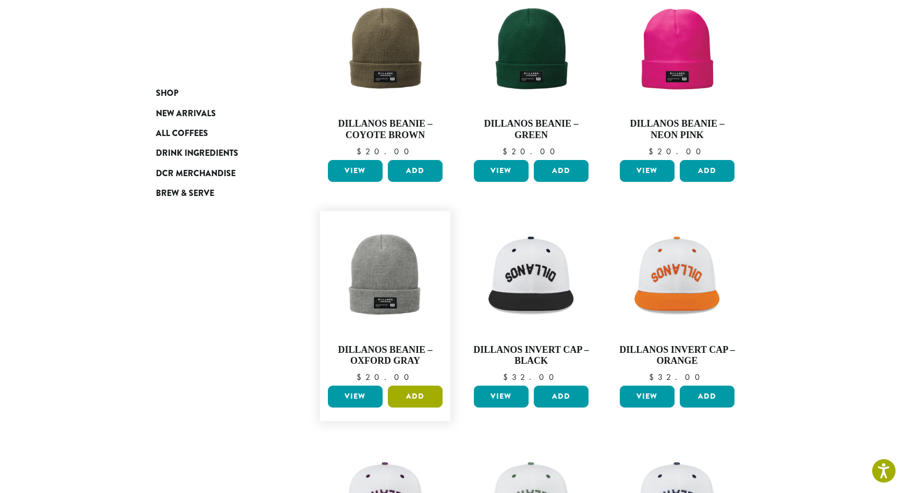
click at [406, 388] on button "Add" at bounding box center [415, 397] width 55 height 22
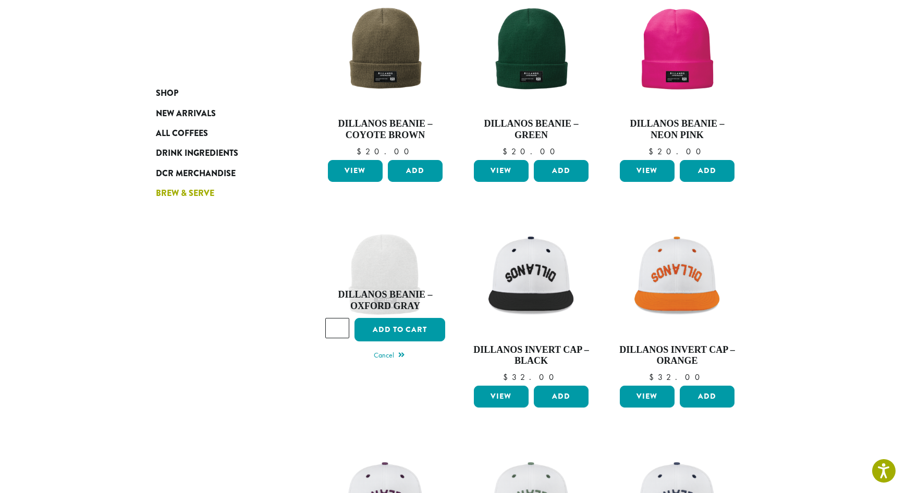
click at [200, 192] on span "Brew & Serve" at bounding box center [185, 193] width 58 height 13
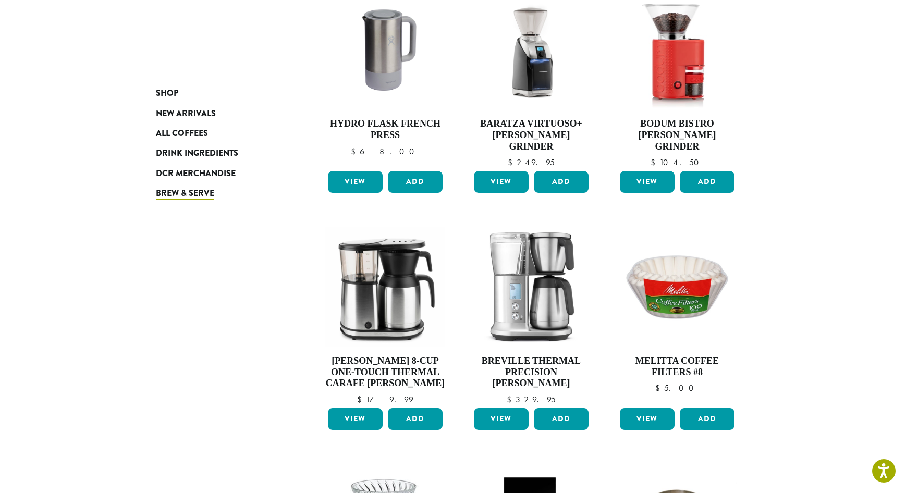
scroll to position [678, 0]
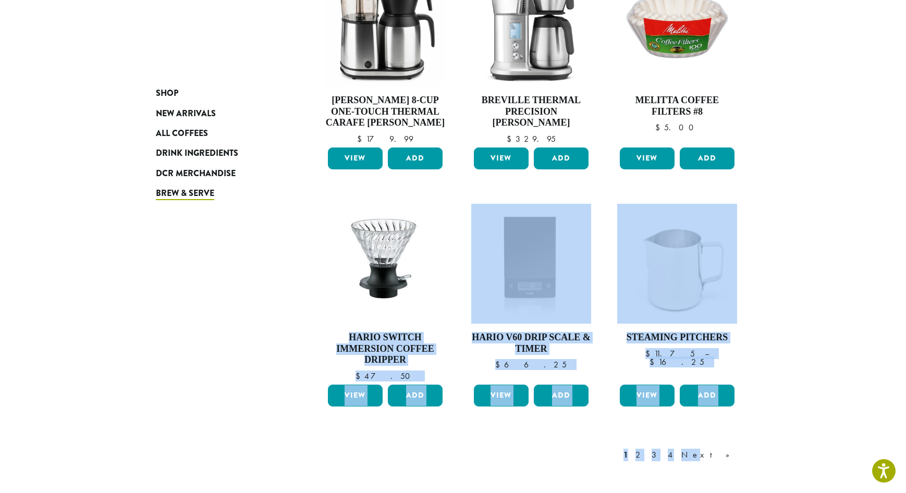
drag, startPoint x: 725, startPoint y: 442, endPoint x: 268, endPoint y: 323, distance: 471.9
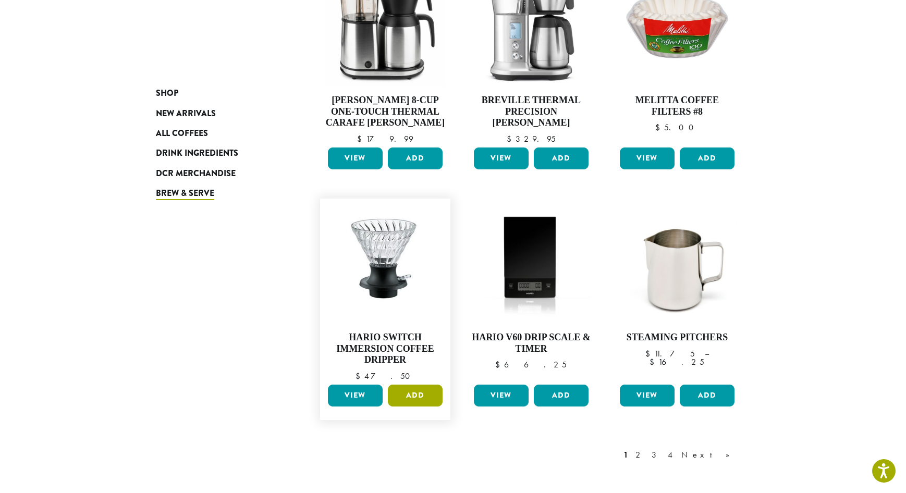
click at [407, 385] on button "Add" at bounding box center [415, 396] width 55 height 22
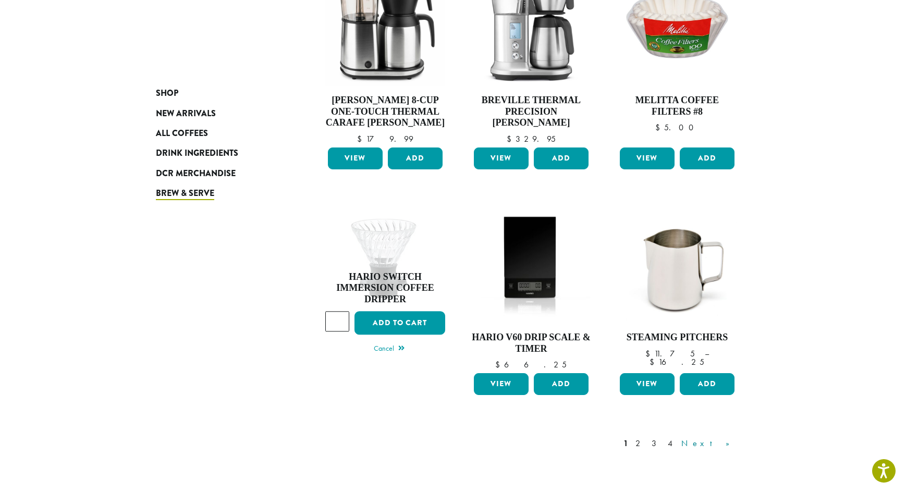
click at [728, 437] on link "Next »" at bounding box center [709, 443] width 60 height 13
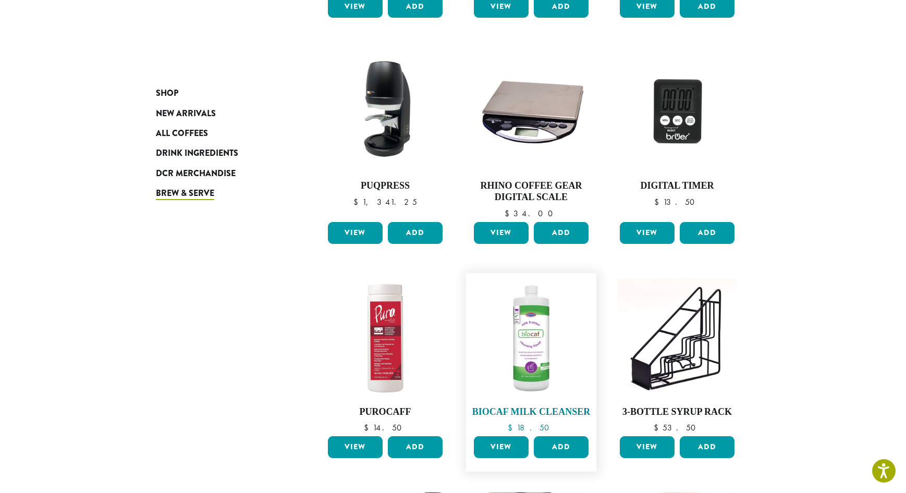
scroll to position [690, 0]
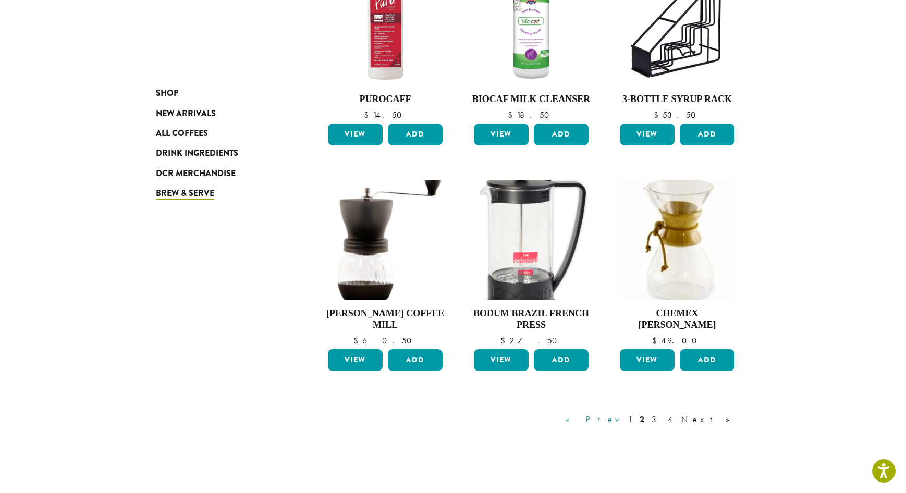
click at [623, 420] on link "« Prev" at bounding box center [593, 419] width 59 height 13
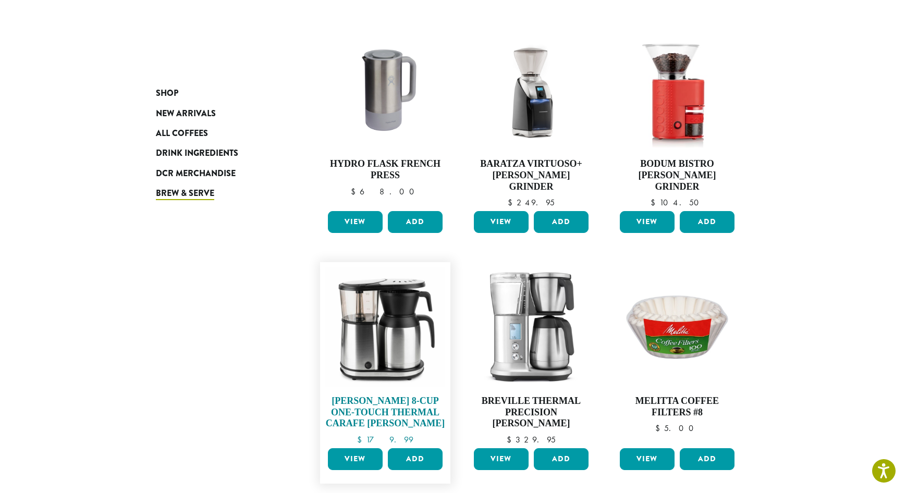
scroll to position [690, 0]
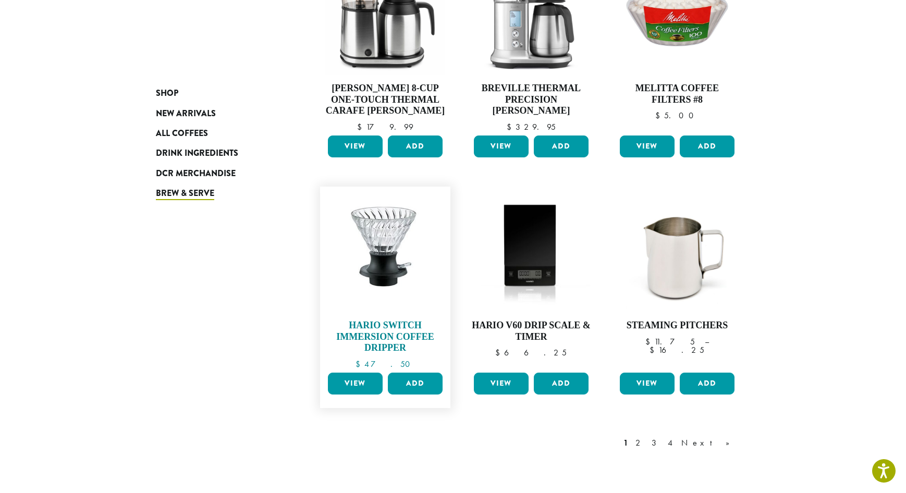
click at [365, 241] on img at bounding box center [385, 251] width 120 height 117
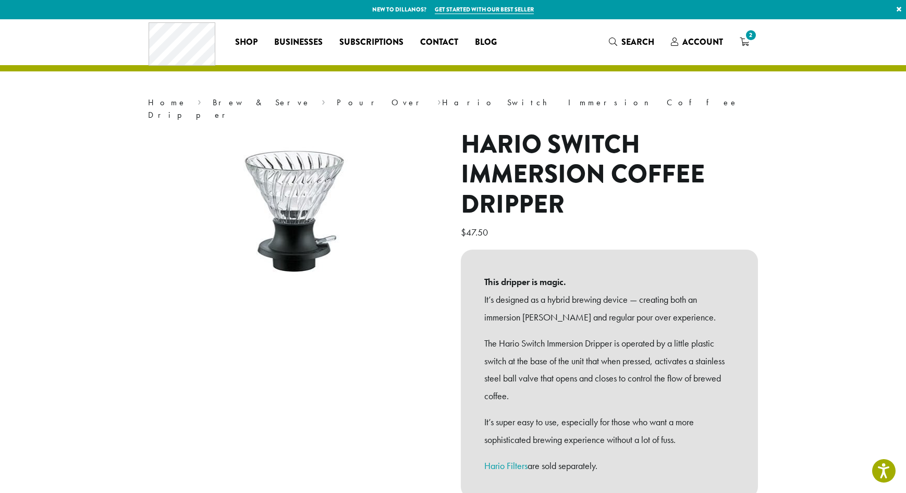
scroll to position [52, 0]
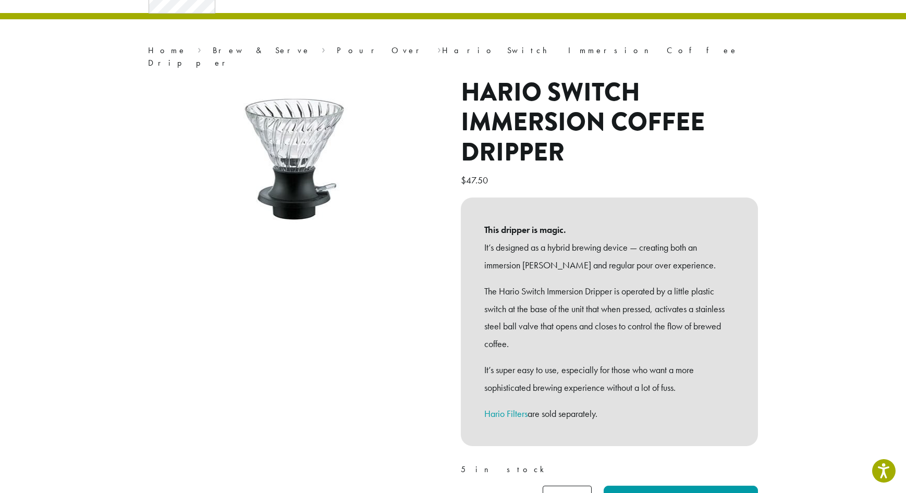
click at [511, 408] on link "Hario Filters" at bounding box center [505, 414] width 43 height 12
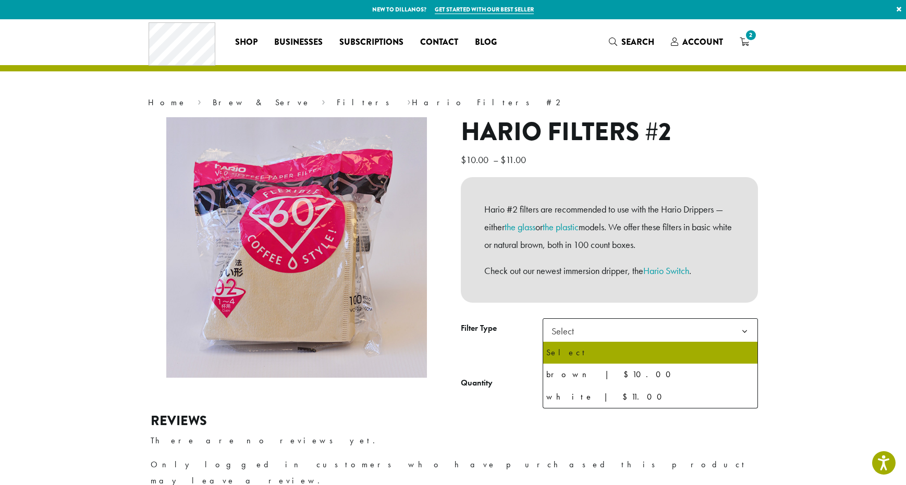
click at [743, 334] on b at bounding box center [745, 332] width 26 height 26
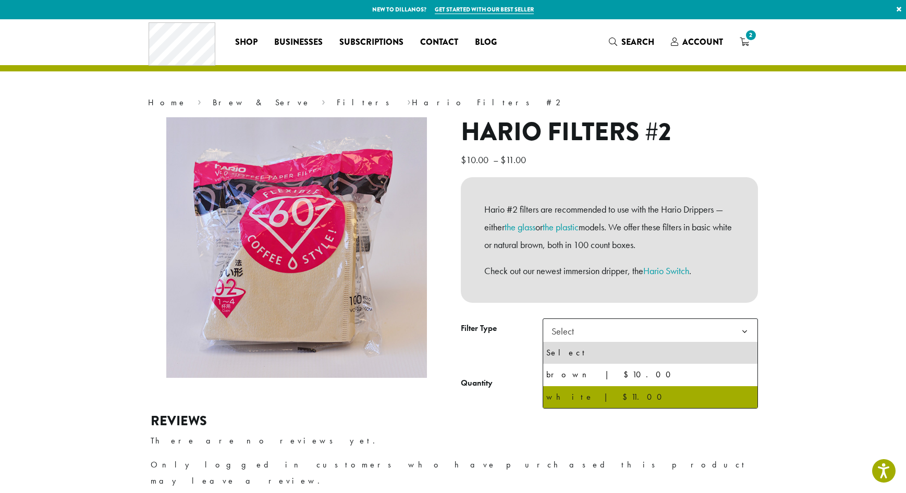
click at [729, 414] on h2 "Reviews" at bounding box center [453, 421] width 605 height 16
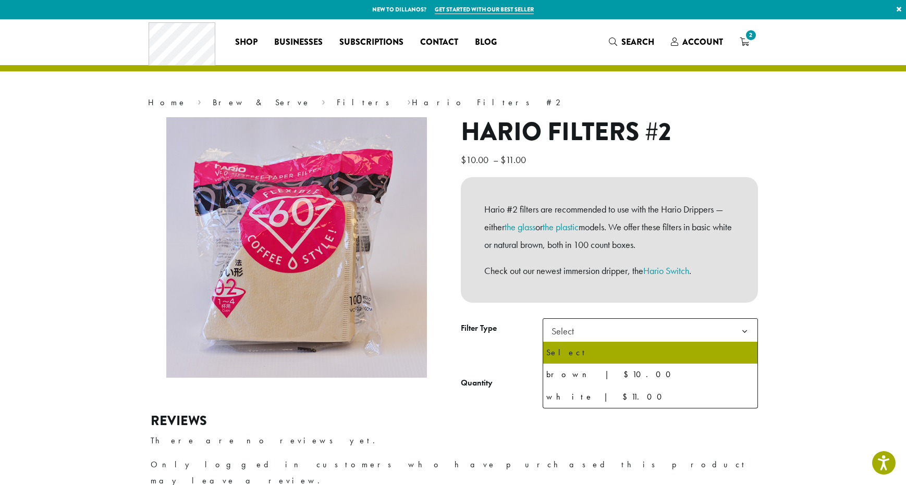
click at [702, 327] on span "Select" at bounding box center [650, 332] width 215 height 26
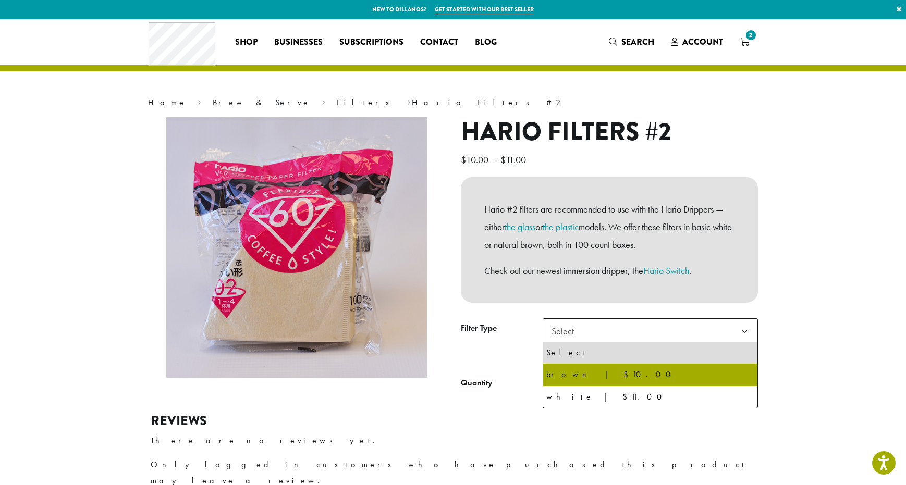
select select "*****"
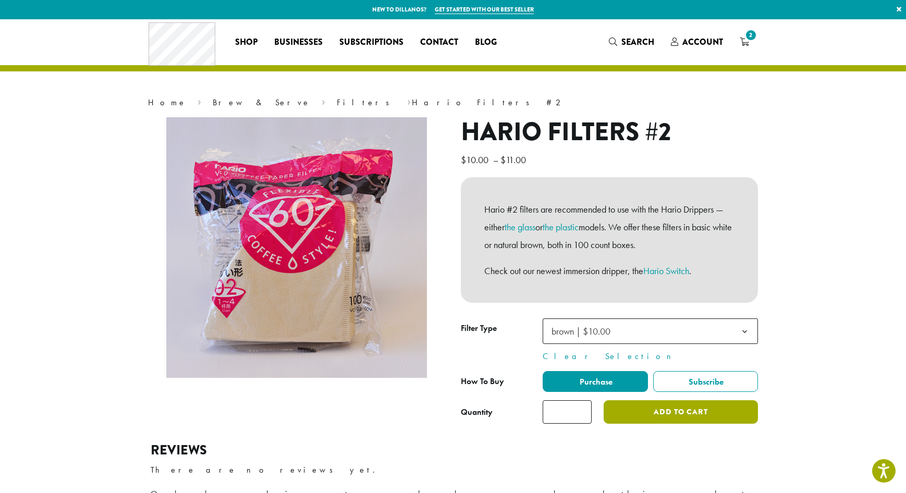
click at [668, 417] on button "Add to cart" at bounding box center [681, 411] width 154 height 23
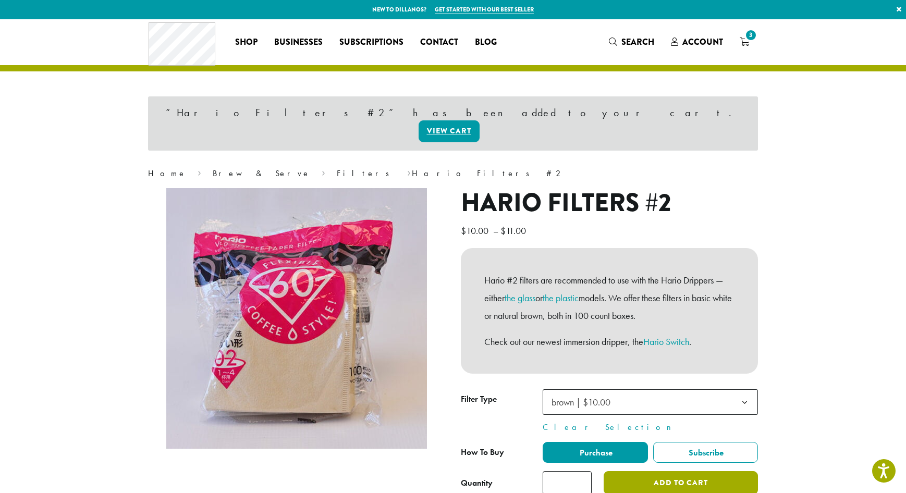
click at [708, 471] on button "Add to cart" at bounding box center [681, 482] width 154 height 23
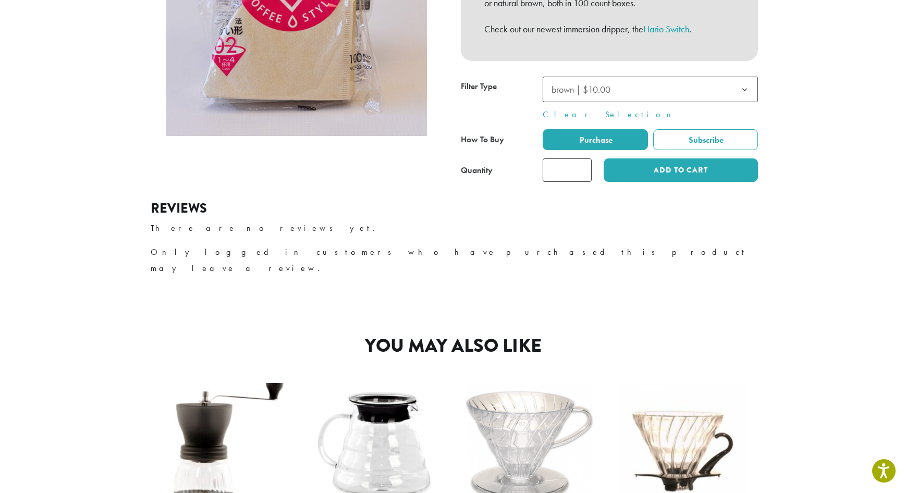
scroll to position [541, 0]
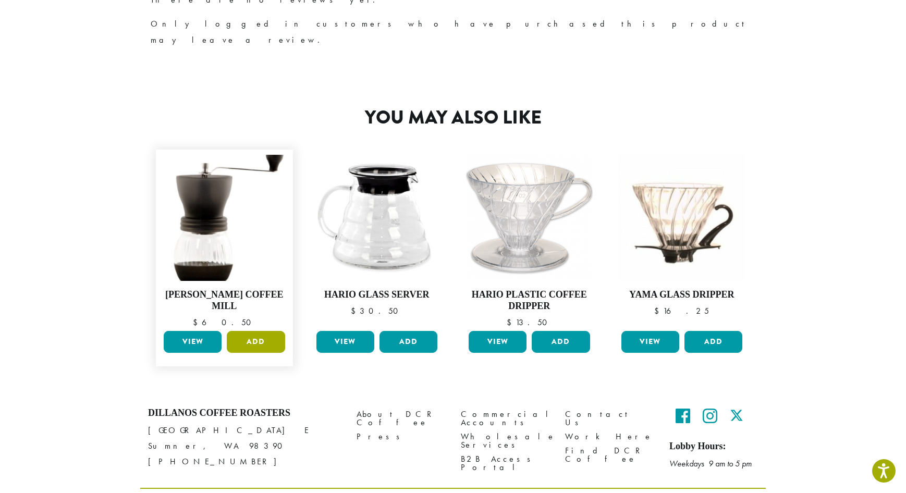
click at [263, 331] on button "Add" at bounding box center [256, 342] width 58 height 22
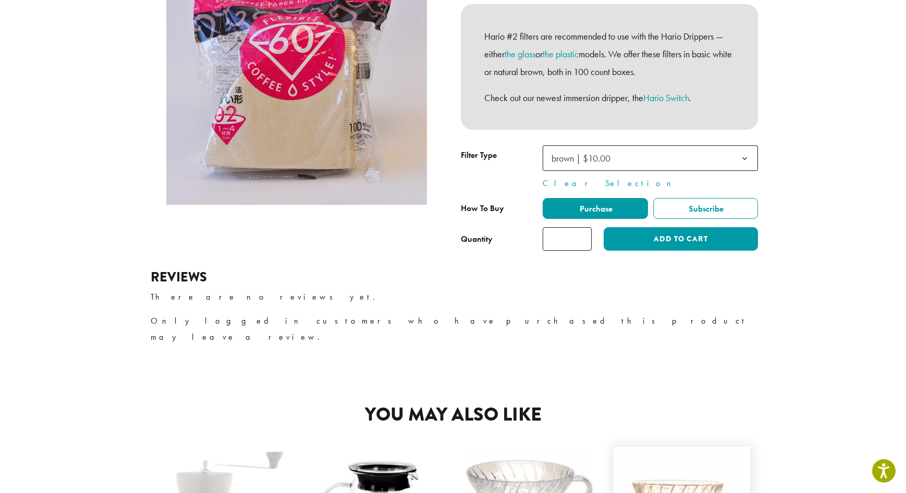
scroll to position [0, 0]
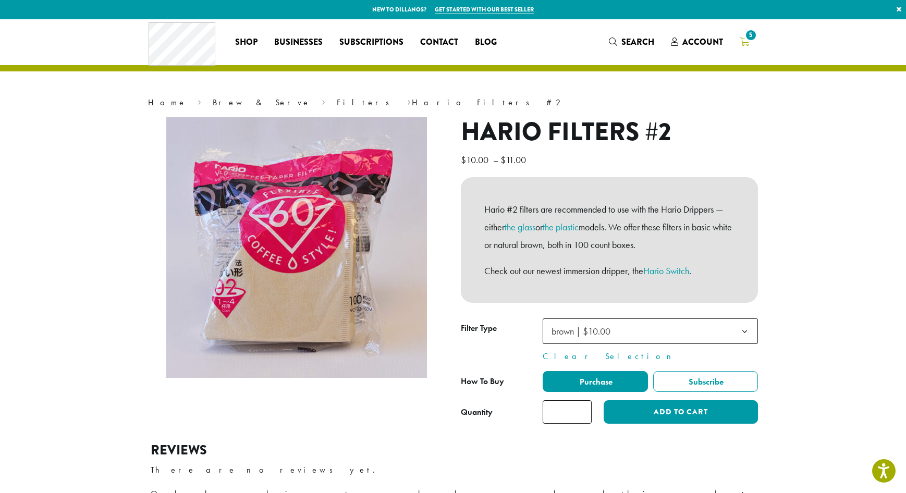
click at [740, 41] on icon "5" at bounding box center [744, 42] width 9 height 8
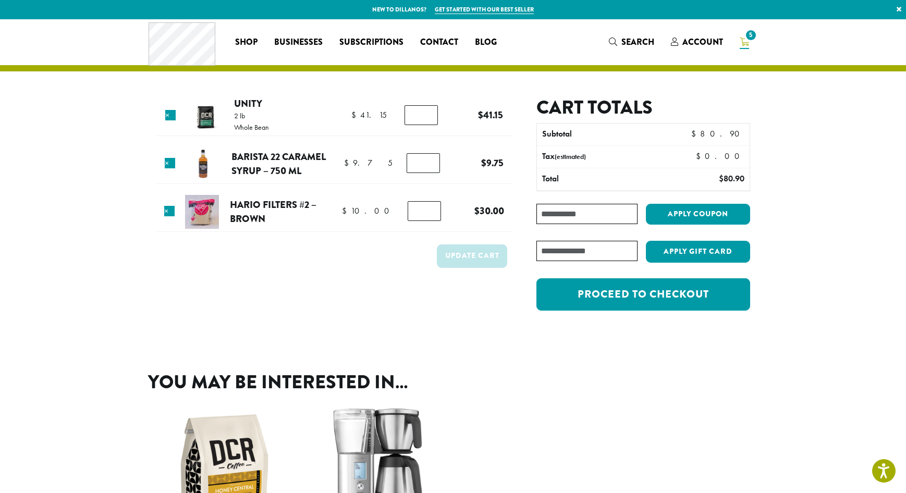
click at [431, 213] on input "*" at bounding box center [424, 211] width 33 height 20
type input "*"
click at [431, 213] on input "*" at bounding box center [424, 211] width 33 height 20
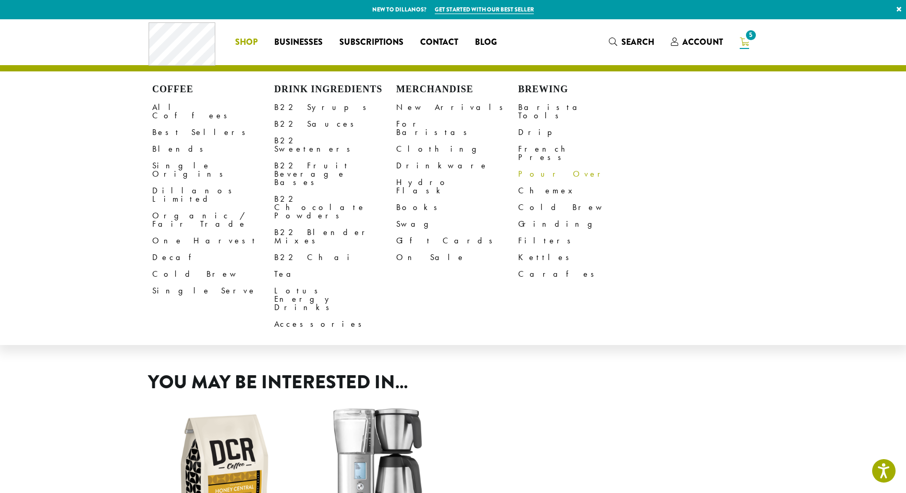
click at [540, 166] on link "Pour Over" at bounding box center [579, 174] width 122 height 17
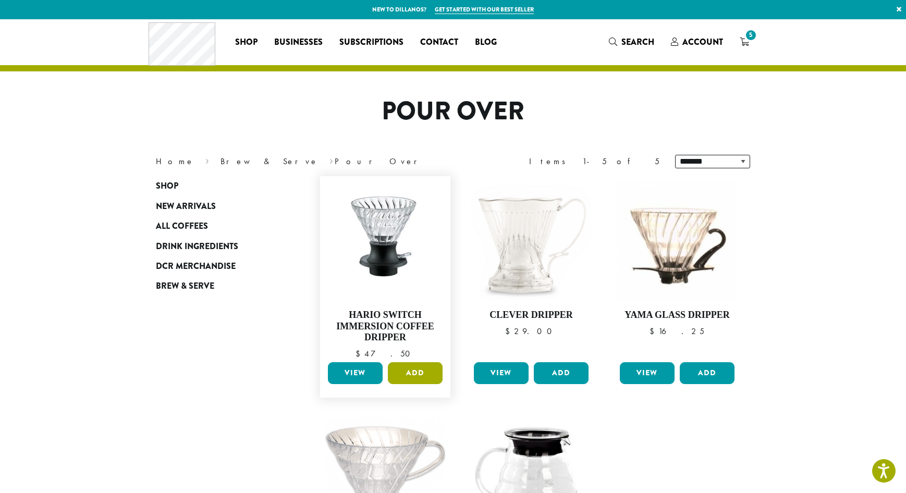
click at [426, 373] on button "Add" at bounding box center [415, 373] width 55 height 22
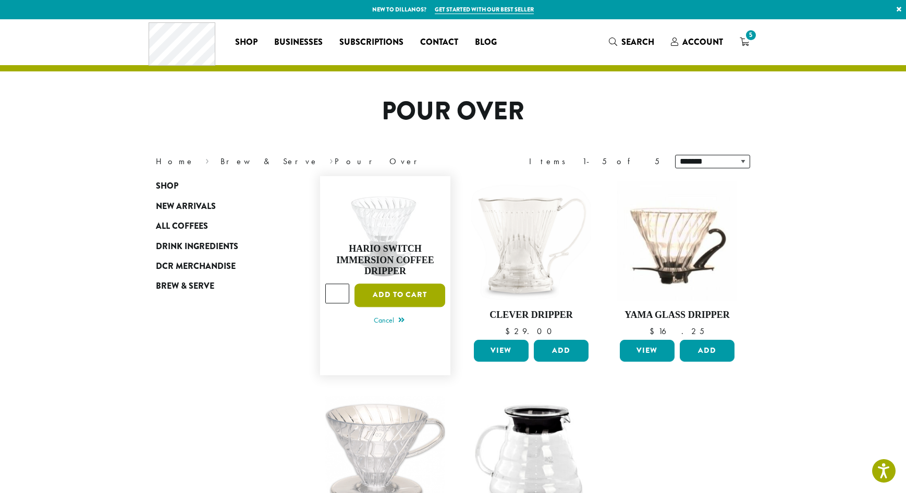
click at [405, 300] on button "Add to cart" at bounding box center [400, 295] width 91 height 23
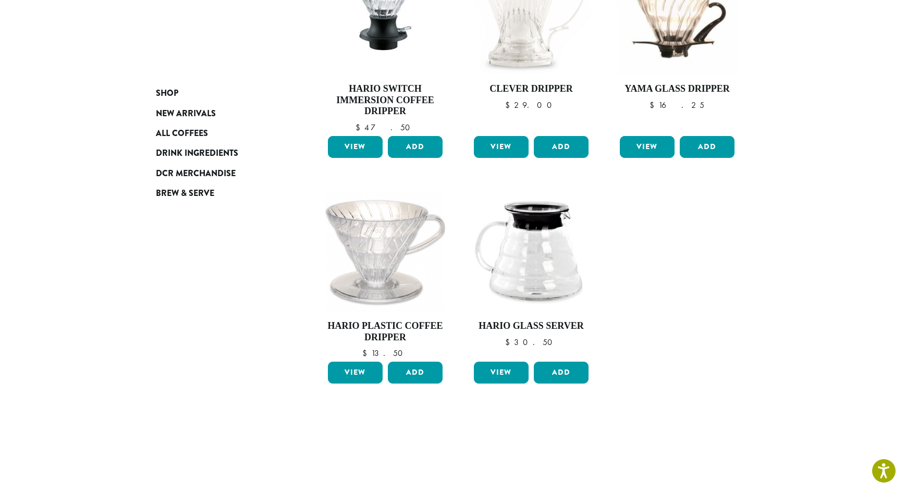
scroll to position [401, 0]
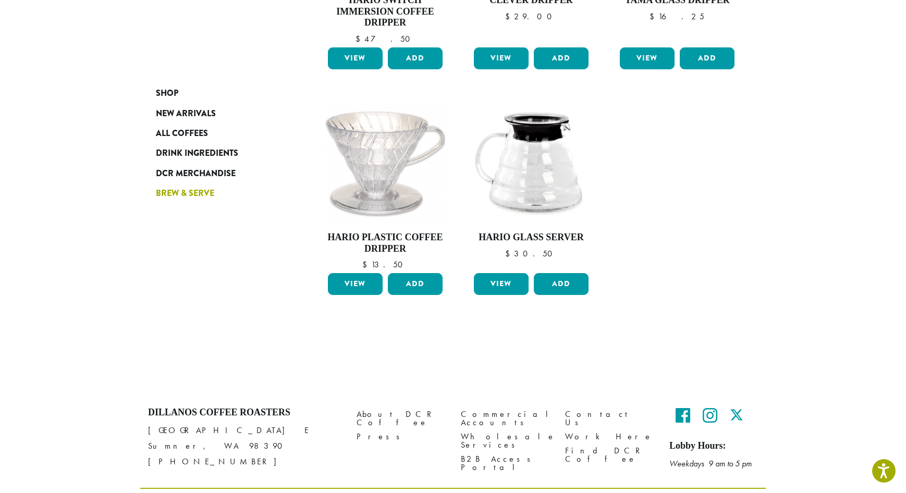
click at [198, 189] on span "Brew & Serve" at bounding box center [185, 193] width 58 height 13
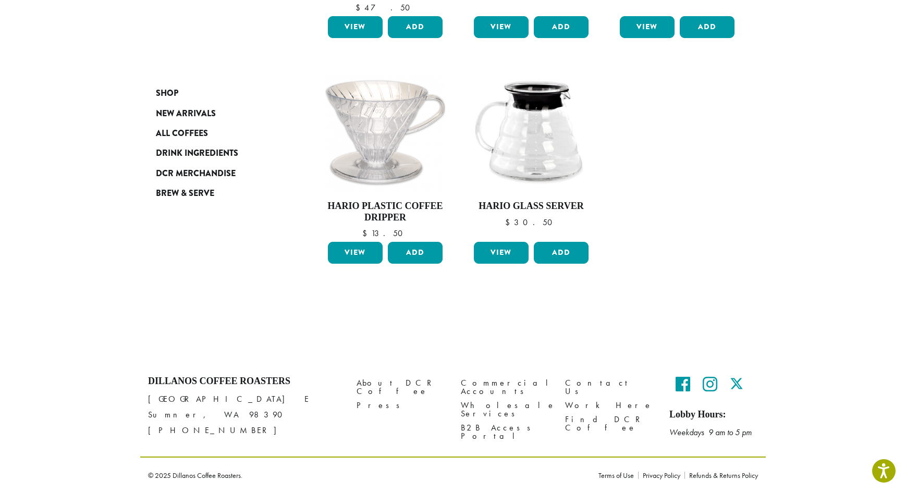
scroll to position [346, 0]
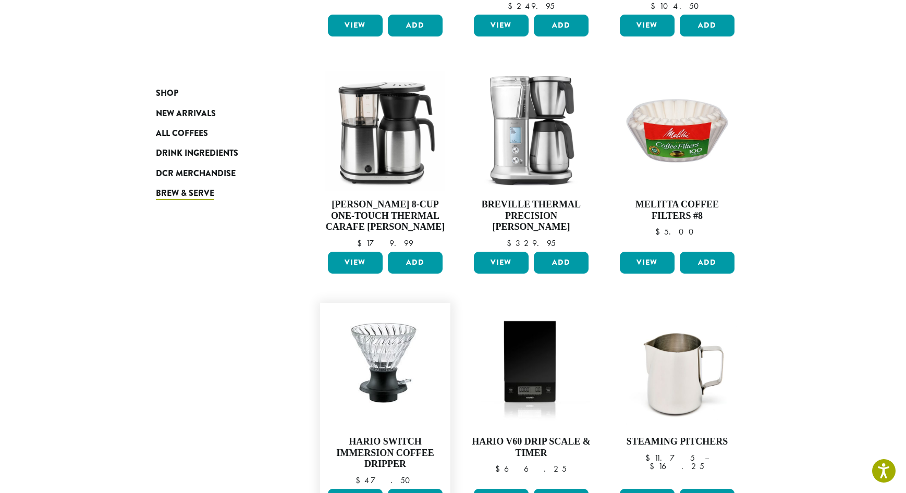
scroll to position [822, 0]
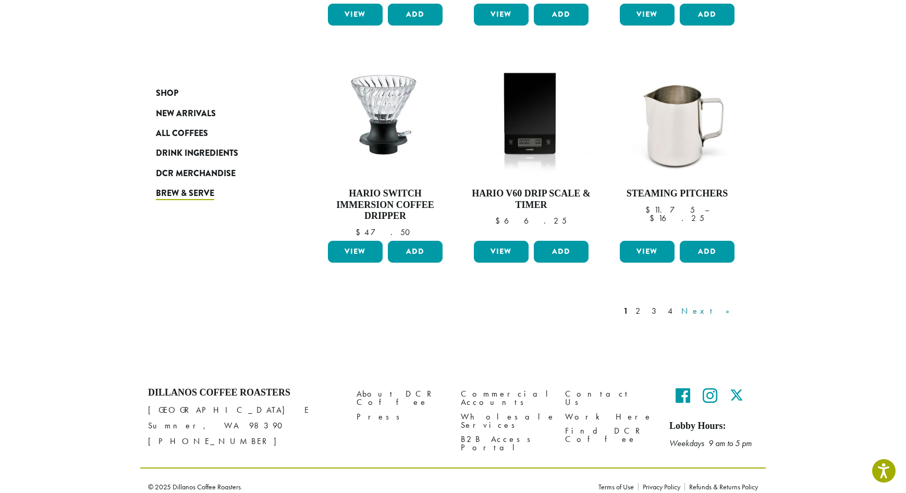
click at [728, 305] on link "Next »" at bounding box center [709, 311] width 60 height 13
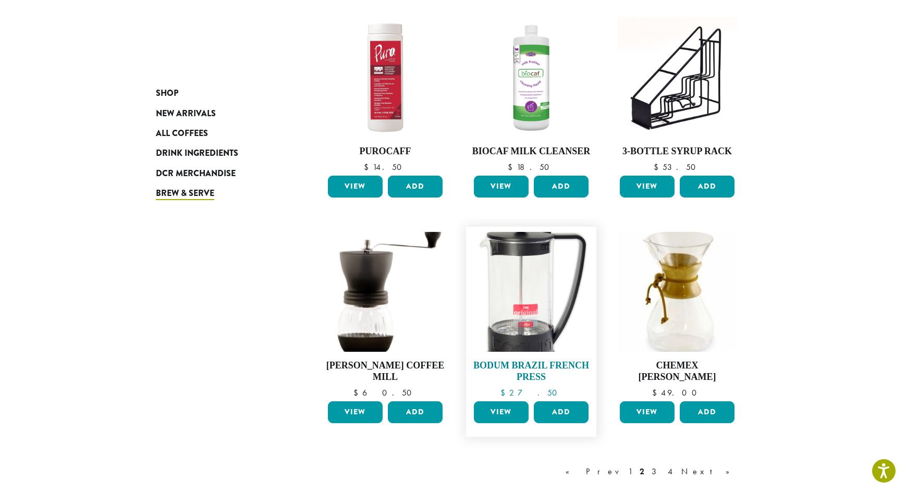
scroll to position [690, 0]
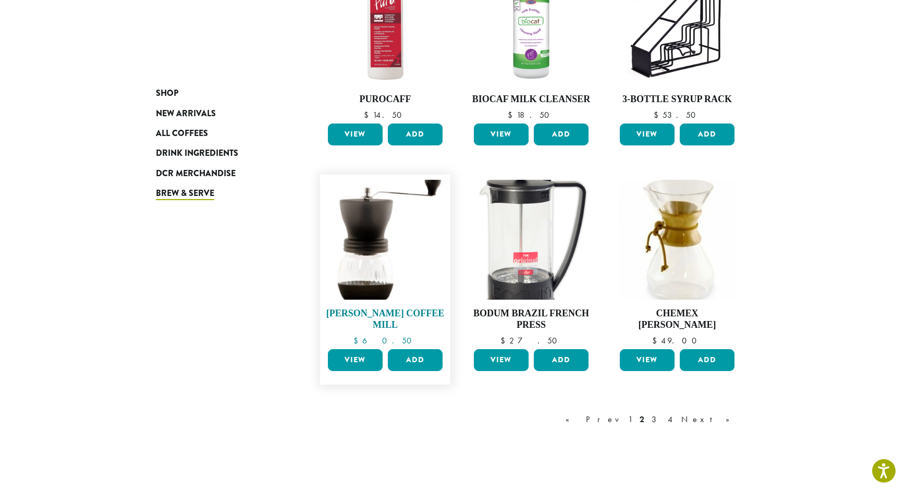
click at [384, 310] on h4 "[PERSON_NAME] Coffee Mill" at bounding box center [385, 319] width 120 height 22
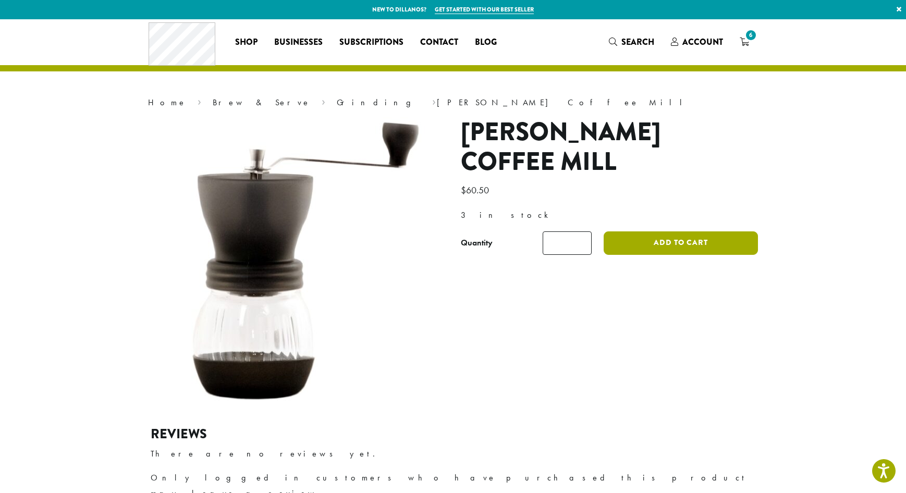
click at [660, 246] on button "Add to cart" at bounding box center [681, 242] width 154 height 23
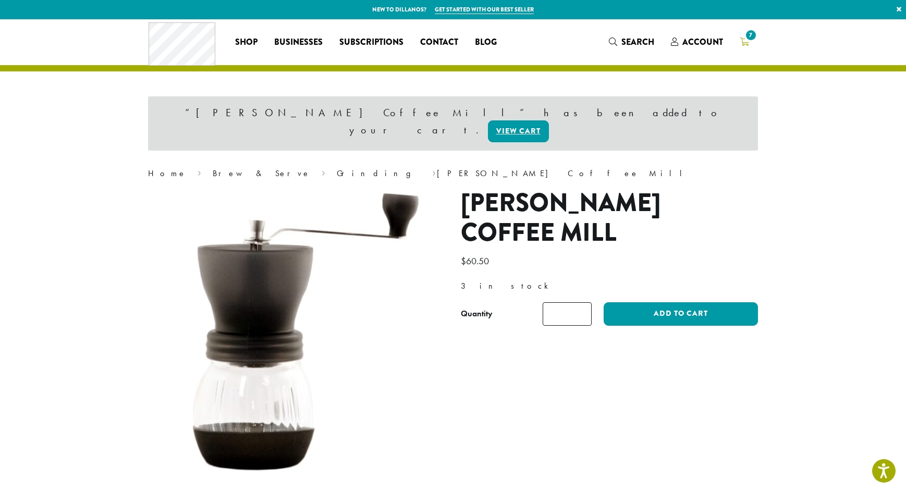
click at [746, 42] on icon "7" at bounding box center [744, 42] width 9 height 8
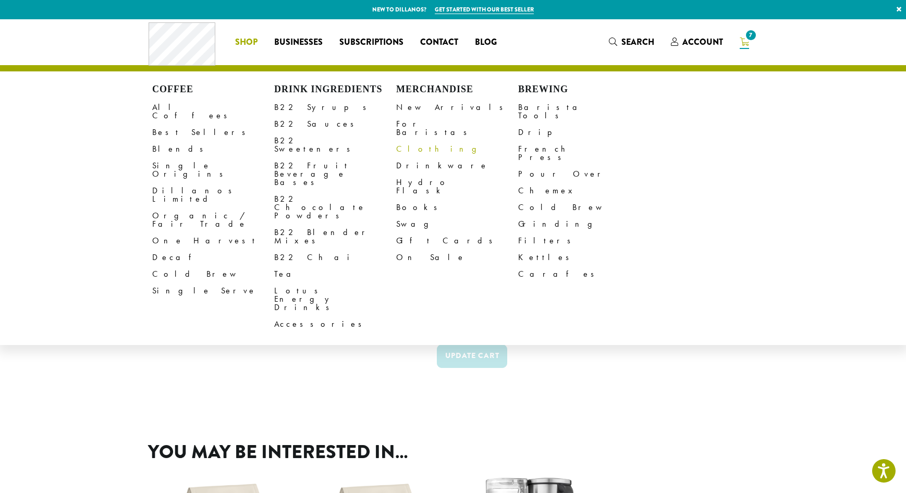
click at [406, 143] on link "Clothing" at bounding box center [457, 149] width 122 height 17
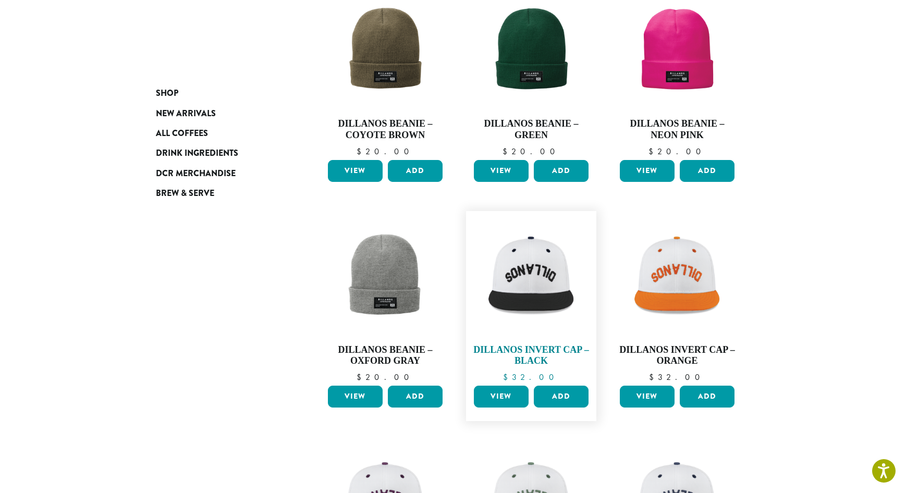
scroll to position [469, 0]
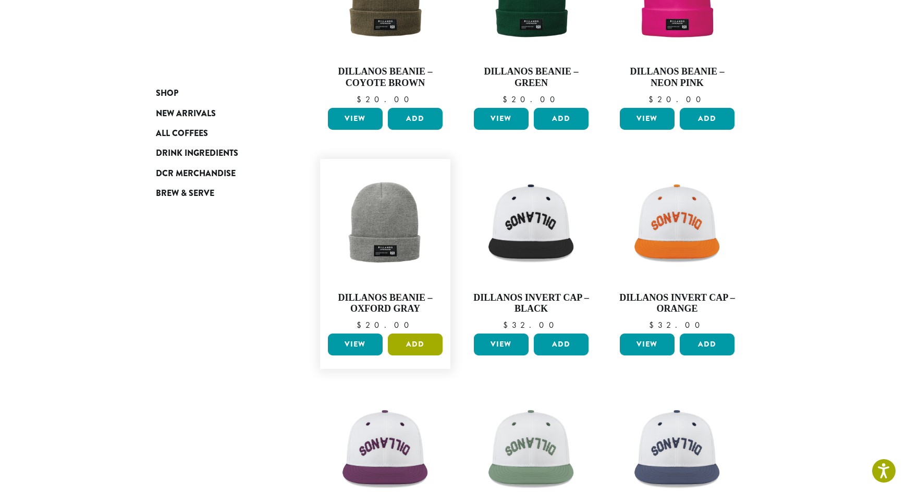
click at [416, 345] on button "Add" at bounding box center [415, 345] width 55 height 22
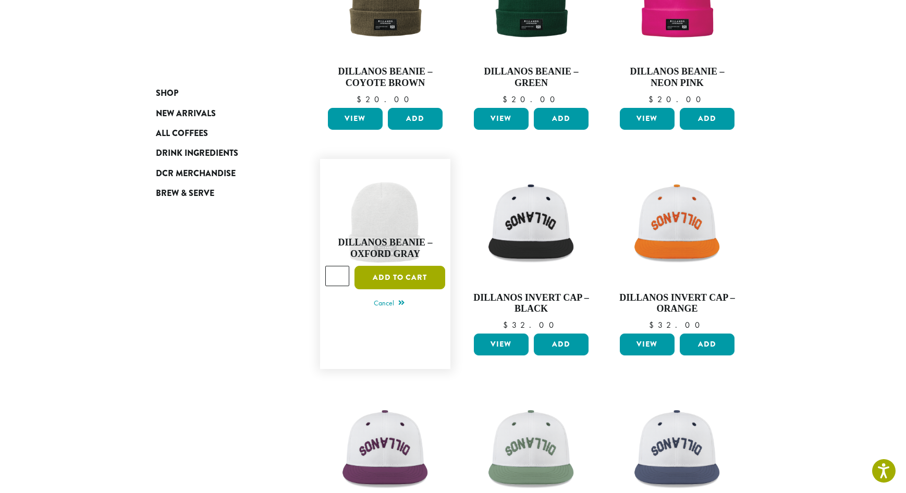
click at [412, 282] on button "Add to cart" at bounding box center [400, 277] width 91 height 23
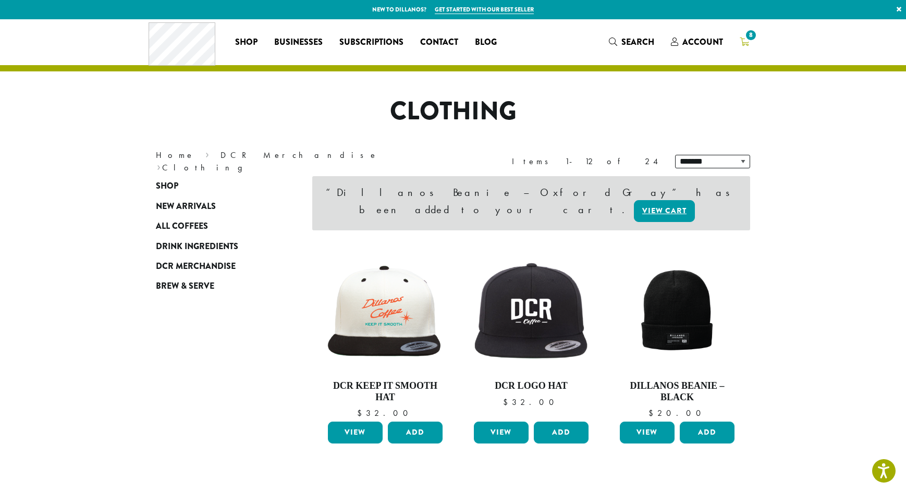
click at [749, 39] on span "8" at bounding box center [751, 35] width 14 height 14
